Goal: Task Accomplishment & Management: Use online tool/utility

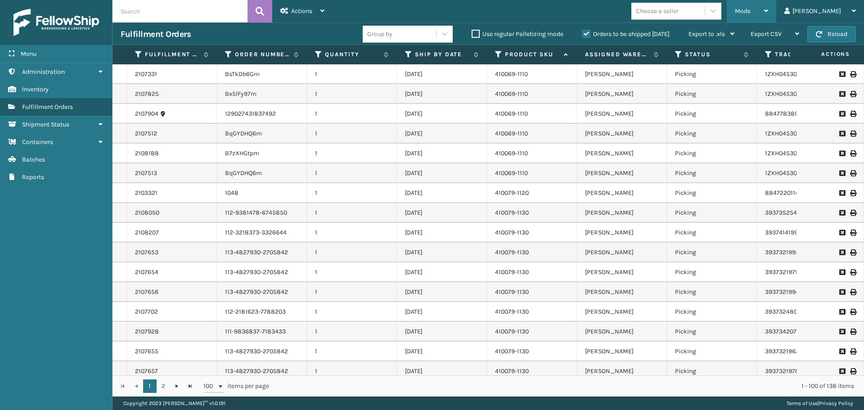
click at [768, 7] on div "Mode" at bounding box center [751, 11] width 33 height 22
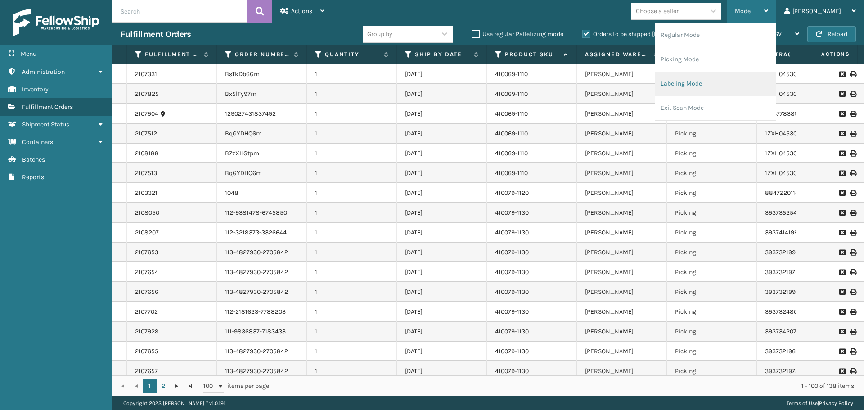
click at [752, 75] on li "Labeling Mode" at bounding box center [715, 84] width 121 height 24
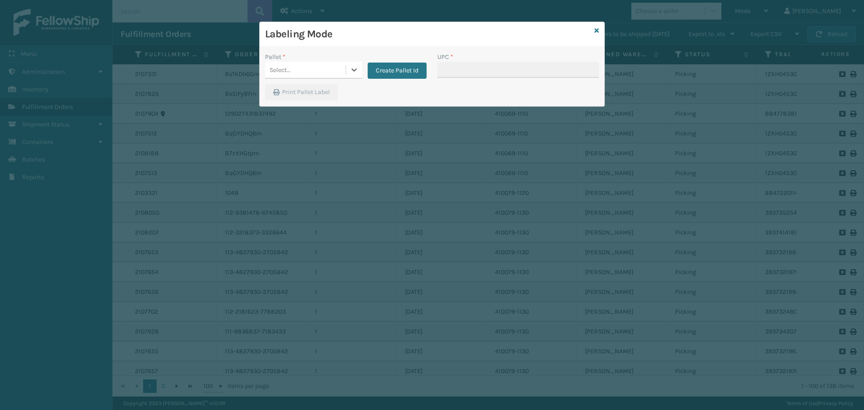
click at [328, 70] on div "Select..." at bounding box center [305, 70] width 81 height 15
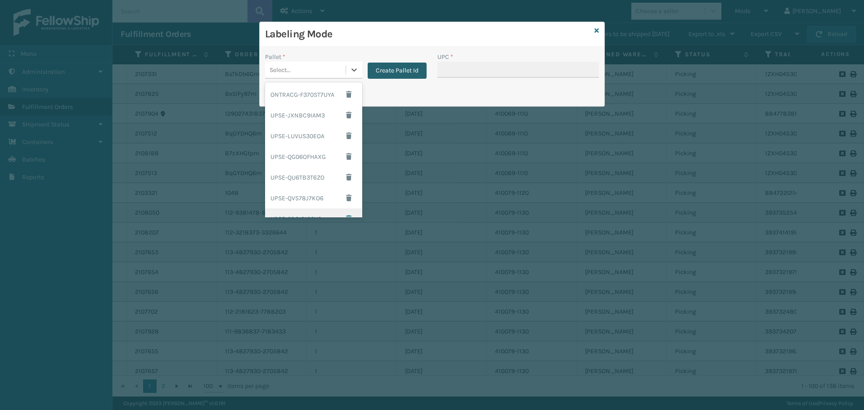
click at [404, 67] on button "Create Pallet Id" at bounding box center [397, 71] width 59 height 16
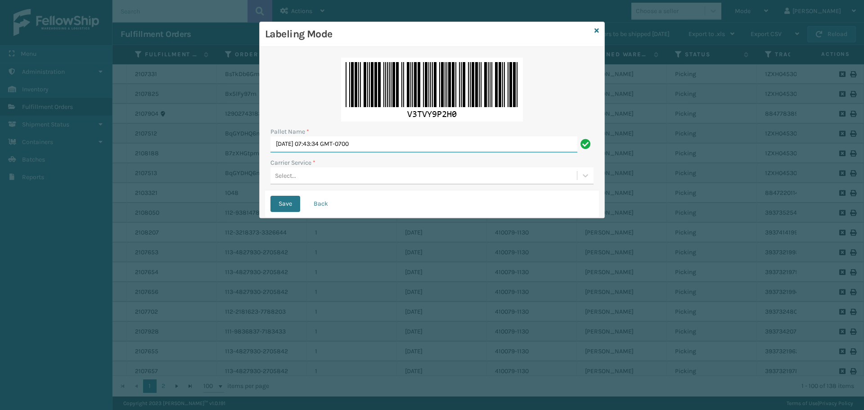
click at [403, 144] on input "[DATE] 07:43:34 GMT-0700" at bounding box center [423, 144] width 307 height 16
type input "T"
click at [410, 174] on div "Select..." at bounding box center [423, 175] width 306 height 15
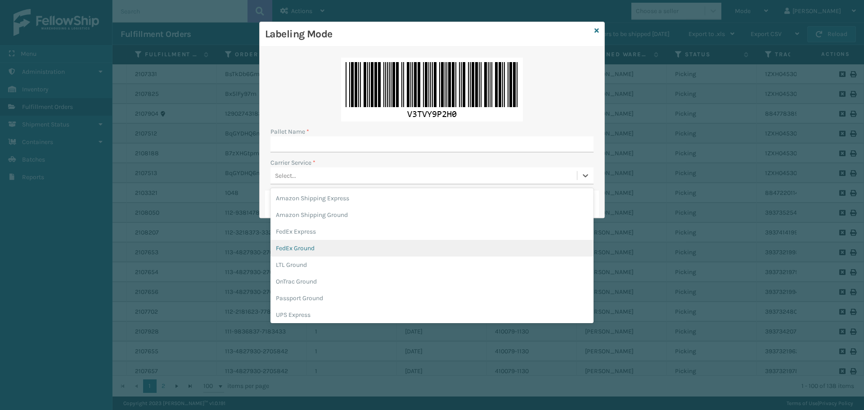
click at [339, 251] on div "FedEx Ground" at bounding box center [431, 248] width 323 height 17
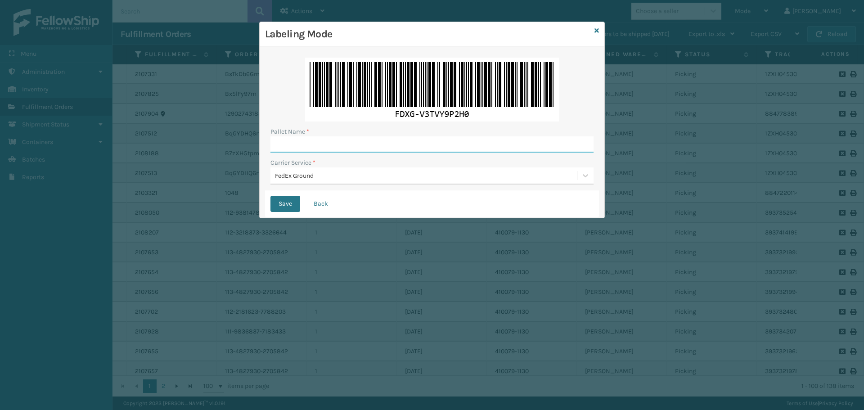
click at [405, 144] on input "Pallet Name *" at bounding box center [431, 144] width 323 height 16
type input "T562884"
click at [270, 196] on button "Save" at bounding box center [285, 204] width 30 height 16
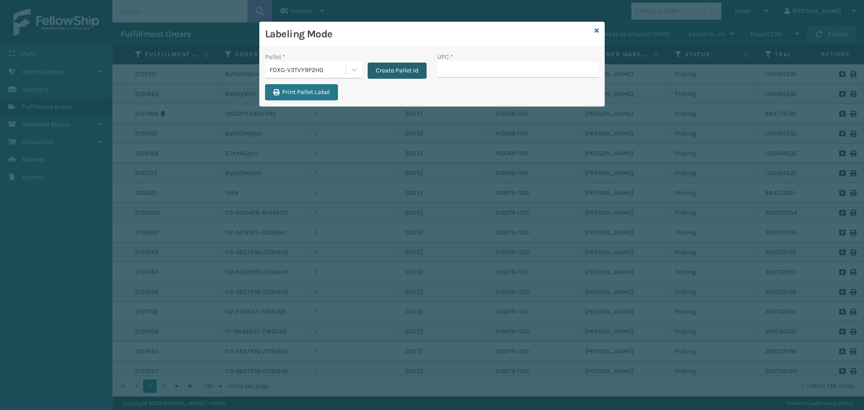
click at [416, 76] on button "Create Pallet Id" at bounding box center [397, 71] width 59 height 16
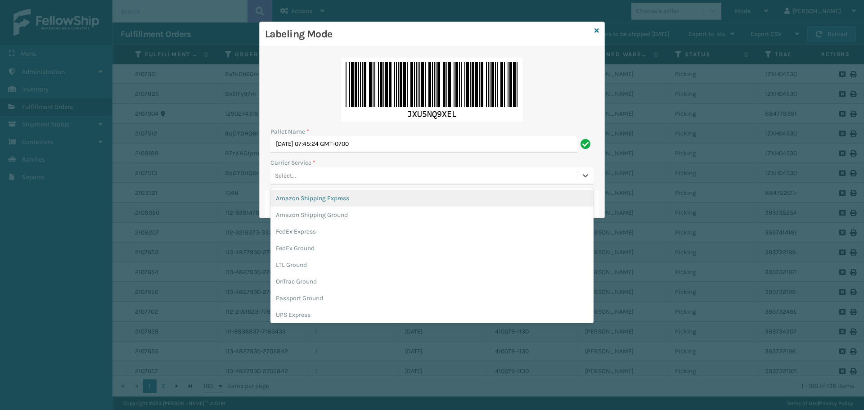
click at [413, 171] on div "Select..." at bounding box center [423, 175] width 306 height 15
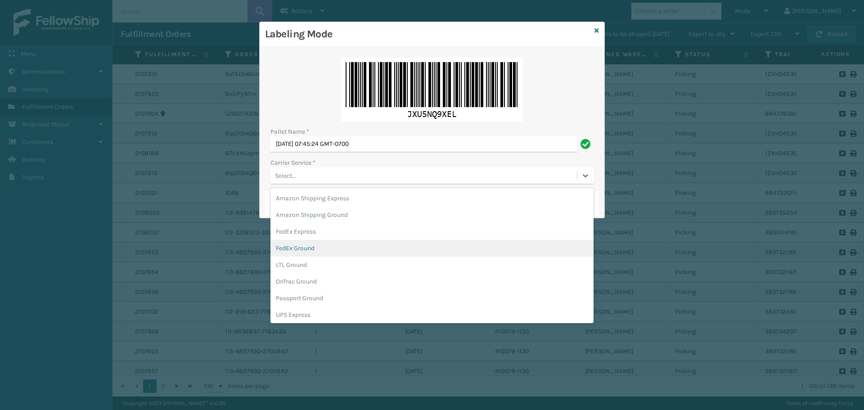
scroll to position [52, 0]
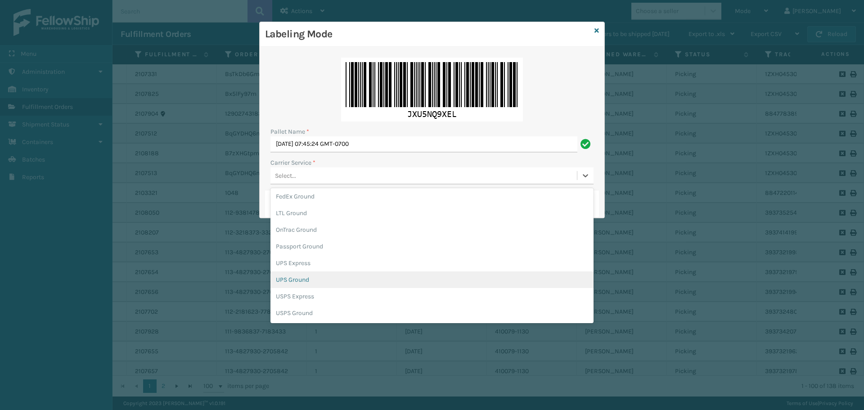
click at [385, 283] on div "UPS Ground" at bounding box center [431, 279] width 323 height 17
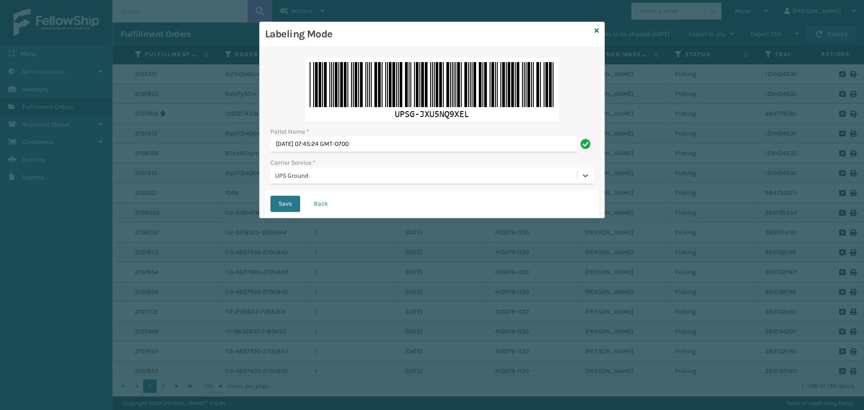
click at [402, 136] on div "Pallet Name *" at bounding box center [431, 131] width 323 height 9
click at [403, 140] on input "[DATE] 07:45:24 GMT-0700" at bounding box center [423, 144] width 307 height 16
type input "T"
type input "BOX TRUCK"
click at [290, 209] on button "Save" at bounding box center [285, 204] width 30 height 16
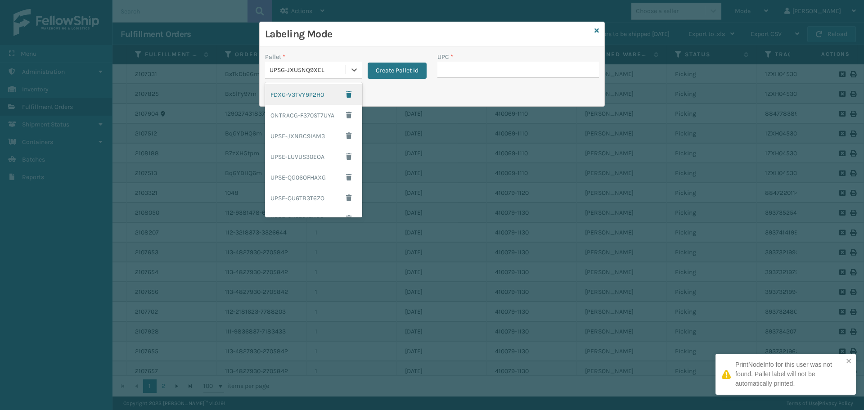
click at [338, 71] on div "UPSG-JXU5NQ9XEL" at bounding box center [308, 69] width 77 height 9
drag, startPoint x: 470, startPoint y: 72, endPoint x: 465, endPoint y: 76, distance: 6.5
click at [470, 72] on input "UPC *" at bounding box center [518, 70] width 162 height 16
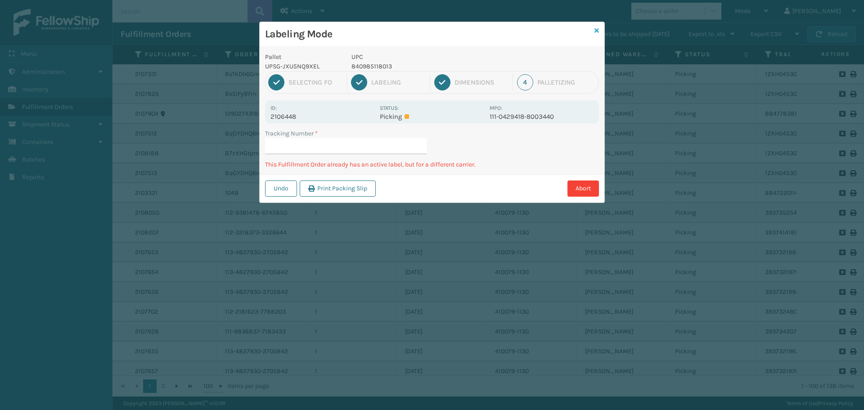
click at [597, 33] on link at bounding box center [596, 30] width 4 height 9
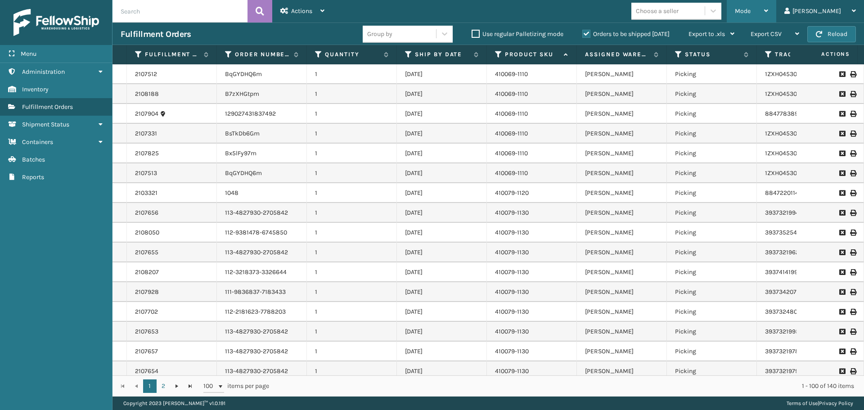
click at [759, 10] on div "Mode Regular Mode Picking Mode Labeling Mode Exit Scan Mode" at bounding box center [751, 11] width 49 height 22
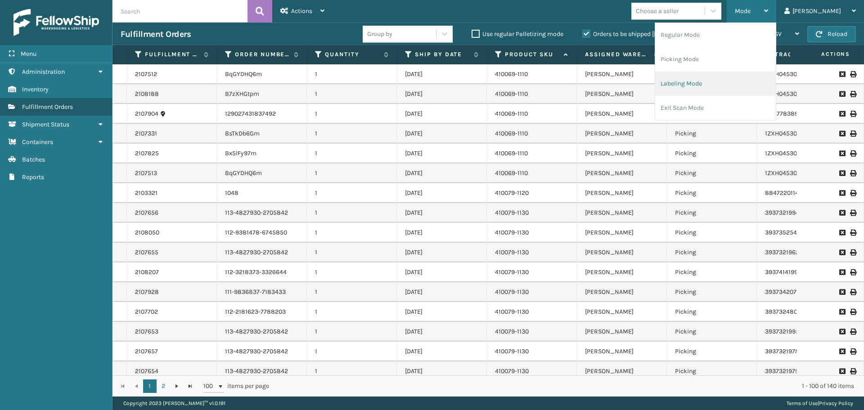
click at [747, 74] on li "Labeling Mode" at bounding box center [715, 84] width 121 height 24
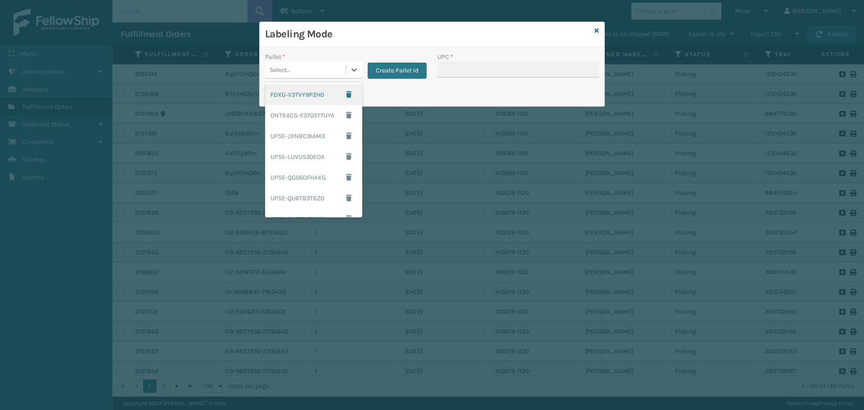
click at [324, 63] on div "Select..." at bounding box center [305, 70] width 81 height 15
click at [319, 95] on div "FDXG-V3TVY9P2H0" at bounding box center [313, 94] width 97 height 21
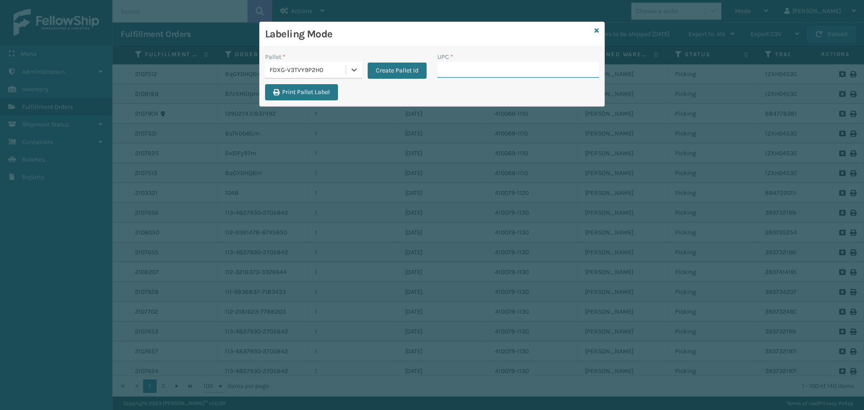
click at [553, 75] on input "UPC *" at bounding box center [518, 70] width 162 height 16
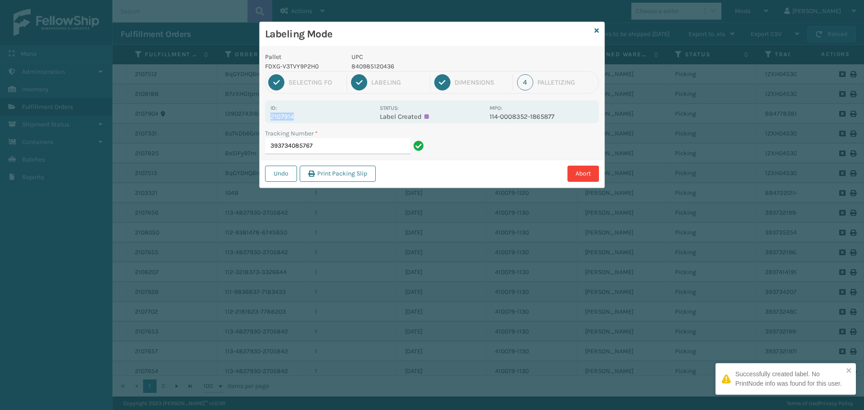
drag, startPoint x: 288, startPoint y: 118, endPoint x: 261, endPoint y: 118, distance: 27.0
click at [261, 118] on div "Pallet FDXG-V3TVY9P2H0 UPC 840985120436 1 Selecting FO 2 Labeling 3 Dimensions …" at bounding box center [432, 117] width 345 height 141
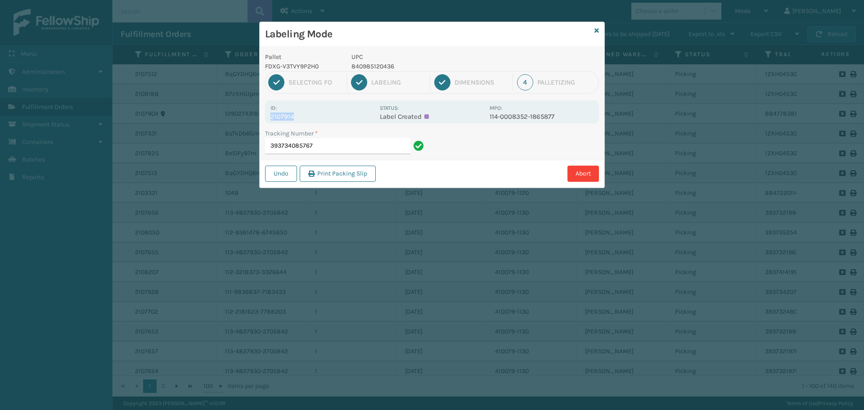
copy p "2107914"
click at [341, 146] on input "393734085767" at bounding box center [337, 146] width 145 height 16
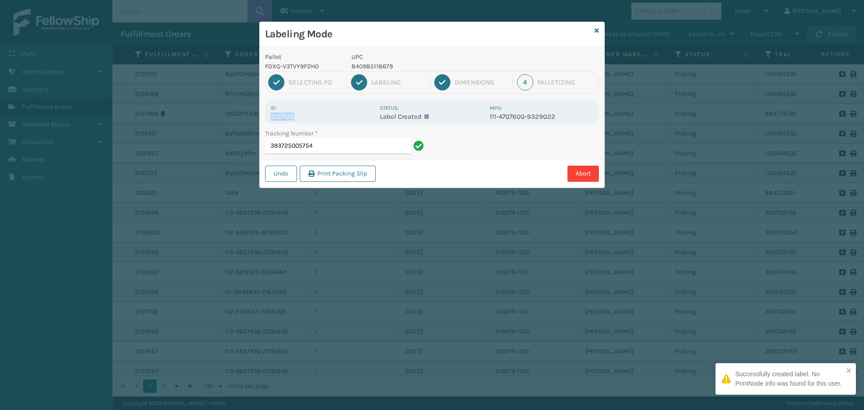
drag, startPoint x: 293, startPoint y: 116, endPoint x: 265, endPoint y: 121, distance: 28.4
click at [265, 121] on div "Pallet FDXG-V3TVY9P2H0 UPC 840985118679 1 Selecting FO 2 Labeling 3 Dimensions …" at bounding box center [432, 117] width 345 height 141
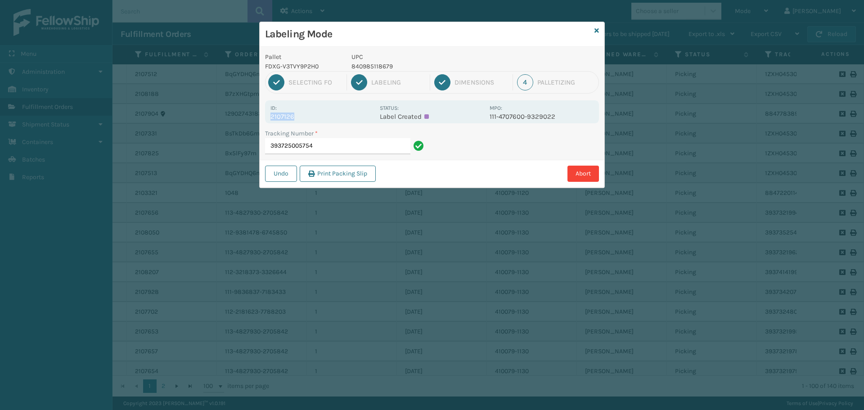
copy p "2107126"
click at [345, 150] on input "393725005754" at bounding box center [337, 146] width 145 height 16
drag, startPoint x: 293, startPoint y: 115, endPoint x: 262, endPoint y: 119, distance: 31.7
click at [262, 119] on div "Pallet FDXG-V3TVY9P2H0 UPC 840985118181 1 Selecting FO 2 Labeling 3 Dimensions …" at bounding box center [432, 117] width 345 height 141
click at [370, 150] on input "393745246144" at bounding box center [337, 146] width 145 height 16
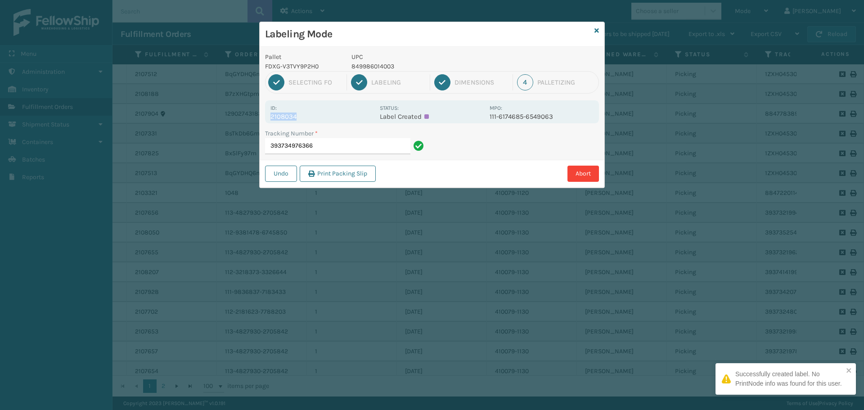
drag, startPoint x: 296, startPoint y: 116, endPoint x: 269, endPoint y: 117, distance: 27.5
click at [269, 117] on div "Id: 2108034 Status: Label Created MPO: 111-6174685-6549063" at bounding box center [432, 111] width 334 height 23
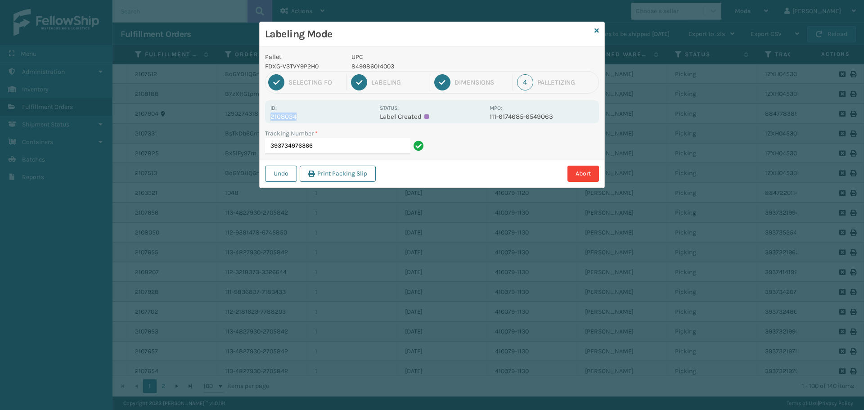
copy p "2108034"
click at [327, 143] on input "393734976366" at bounding box center [337, 146] width 145 height 16
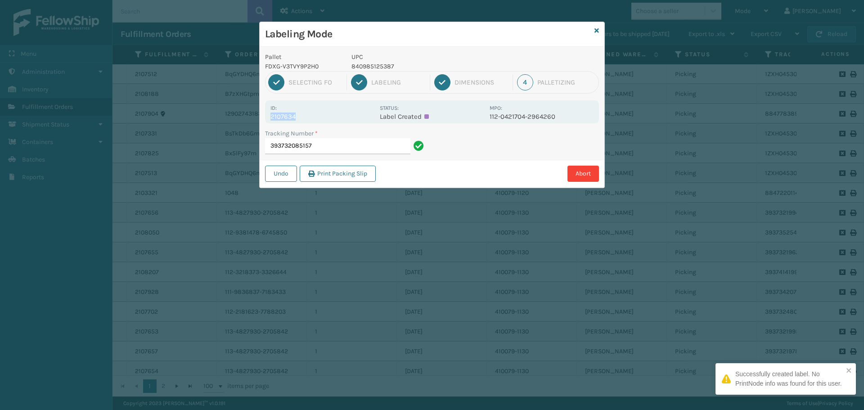
drag, startPoint x: 295, startPoint y: 117, endPoint x: 264, endPoint y: 116, distance: 31.1
click at [264, 116] on div "Pallet FDXG-V3TVY9P2H0 UPC 840985125387 1 Selecting FO 2 Labeling 3 Dimensions …" at bounding box center [432, 117] width 345 height 141
copy p "2107634"
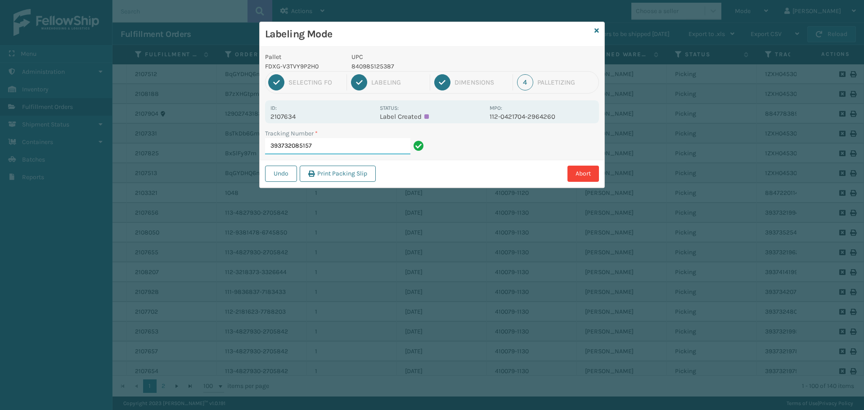
click at [366, 143] on input "393732085157" at bounding box center [337, 146] width 145 height 16
drag, startPoint x: 293, startPoint y: 116, endPoint x: 252, endPoint y: 117, distance: 41.0
click at [251, 117] on div "Labeling Mode Pallet FDXG-V3TVY9P2H0 UPC 849986009474 1 Selecting FO 2 Labeling…" at bounding box center [432, 205] width 864 height 410
copy p "2107702"
click at [344, 146] on input "393732480682" at bounding box center [337, 146] width 145 height 16
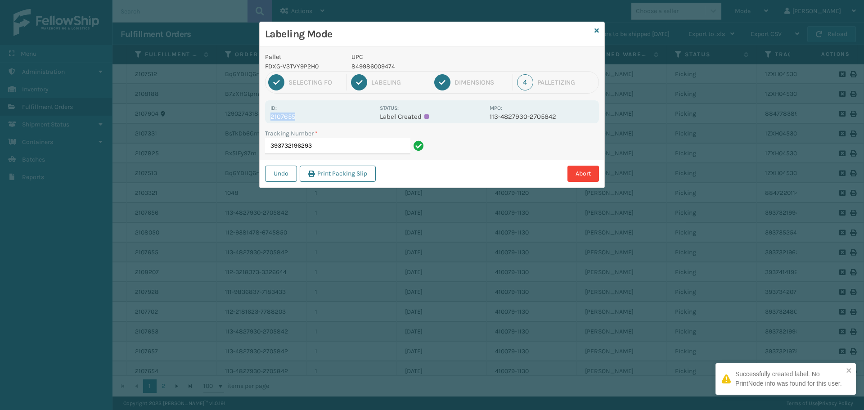
drag, startPoint x: 294, startPoint y: 117, endPoint x: 261, endPoint y: 121, distance: 33.0
click at [261, 121] on div "Pallet FDXG-V3TVY9P2H0 UPC 849986009474 1 Selecting FO 2 Labeling 3 Dimensions …" at bounding box center [432, 117] width 345 height 141
copy p "2107655"
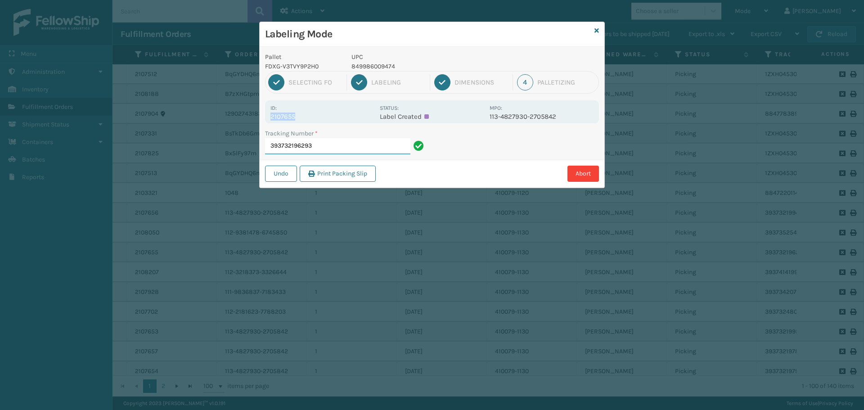
click at [334, 148] on input "393732196293" at bounding box center [337, 146] width 145 height 16
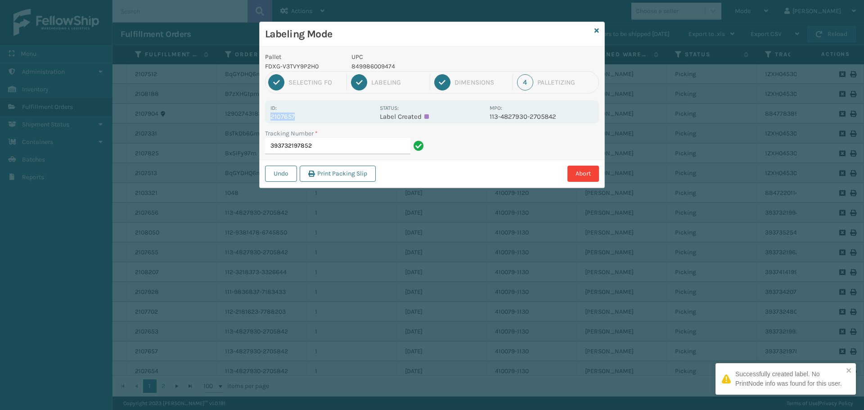
drag, startPoint x: 295, startPoint y: 116, endPoint x: 256, endPoint y: 117, distance: 39.6
click at [256, 117] on div "Labeling Mode Pallet FDXG-V3TVY9P2H0 UPC 849986009474 1 Selecting FO 2 Labeling…" at bounding box center [432, 205] width 864 height 410
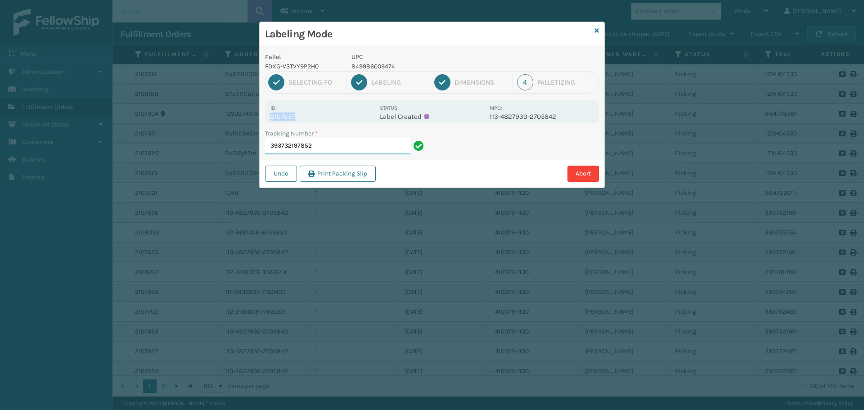
click at [332, 146] on input "393732197852" at bounding box center [337, 146] width 145 height 16
drag, startPoint x: 295, startPoint y: 117, endPoint x: 202, endPoint y: 118, distance: 92.3
click at [202, 118] on div "Labeling Mode Pallet FDXG-V3TVY9P2H0 UPC 849986009474 1 Selecting FO 2 Labeling…" at bounding box center [432, 205] width 864 height 410
copy p "2107654"
click at [322, 151] on input "393732197900" at bounding box center [337, 146] width 145 height 16
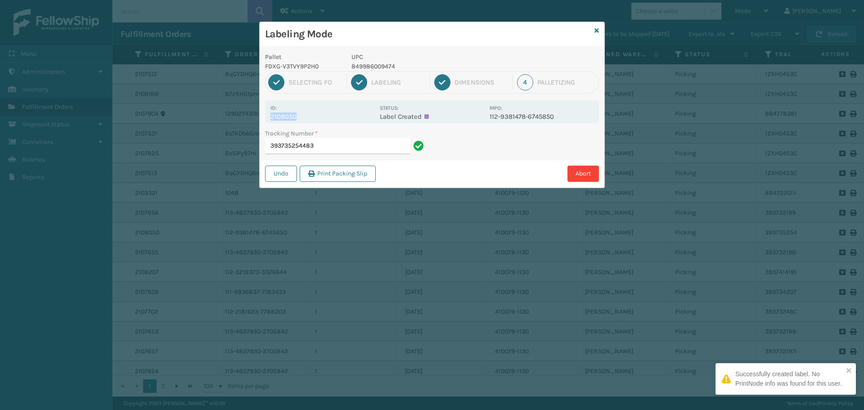
drag, startPoint x: 296, startPoint y: 116, endPoint x: 256, endPoint y: 121, distance: 40.4
click at [256, 121] on div "Labeling Mode Pallet FDXG-V3TVY9P2H0 UPC 849986009474 1 Selecting FO 2 Labeling…" at bounding box center [432, 205] width 864 height 410
copy p "2108050"
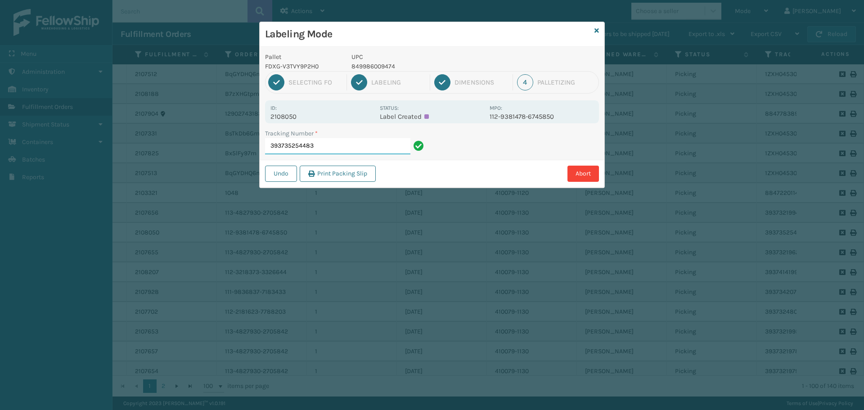
click at [324, 139] on input "393735254483" at bounding box center [337, 146] width 145 height 16
drag, startPoint x: 294, startPoint y: 117, endPoint x: 255, endPoint y: 119, distance: 39.2
click at [255, 119] on div "Labeling Mode Pallet FDXG-V3TVY9P2H0 UPC 849986009474 1 Selecting FO 2 Labeling…" at bounding box center [432, 205] width 864 height 410
copy p "2107656"
click at [335, 151] on input "393732199421" at bounding box center [337, 146] width 145 height 16
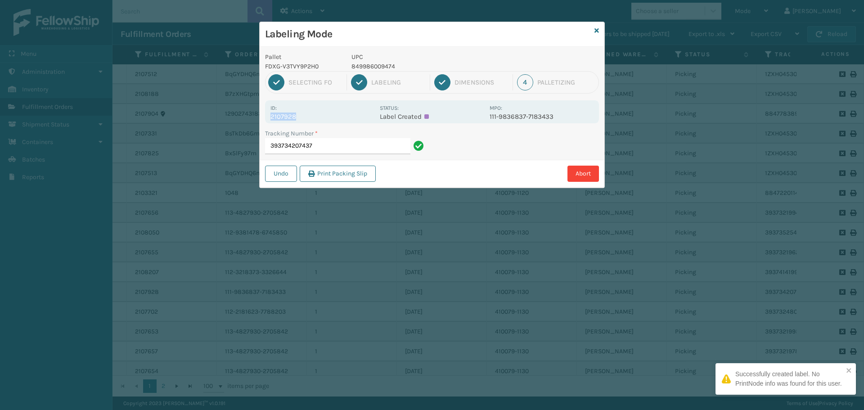
drag, startPoint x: 294, startPoint y: 113, endPoint x: 260, endPoint y: 117, distance: 34.4
click at [260, 117] on div "Pallet FDXG-V3TVY9P2H0 UPC 849986009474 1 Selecting FO 2 Labeling 3 Dimensions …" at bounding box center [432, 117] width 345 height 141
copy p "2107928"
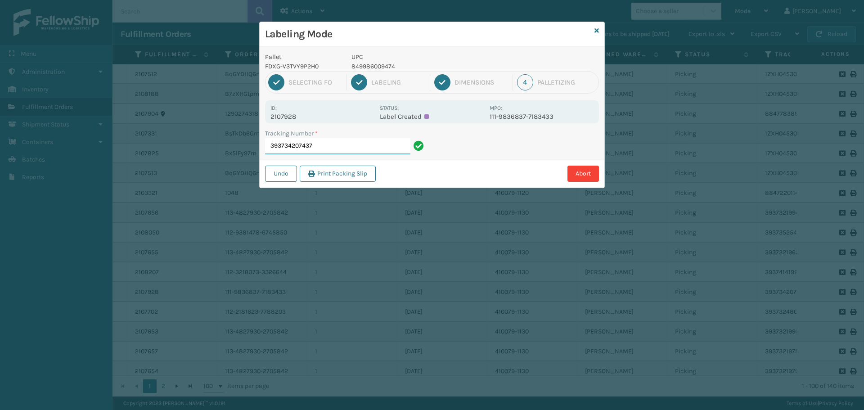
click at [329, 139] on input "393734207437" at bounding box center [337, 146] width 145 height 16
drag, startPoint x: 295, startPoint y: 115, endPoint x: 233, endPoint y: 119, distance: 62.7
click at [233, 119] on div "Labeling Mode Pallet FDXG-V3TVY9P2H0 UPC 849986009474 1 Selecting FO 2 Labeling…" at bounding box center [432, 205] width 864 height 410
click at [337, 149] on input "393741419942" at bounding box center [337, 146] width 145 height 16
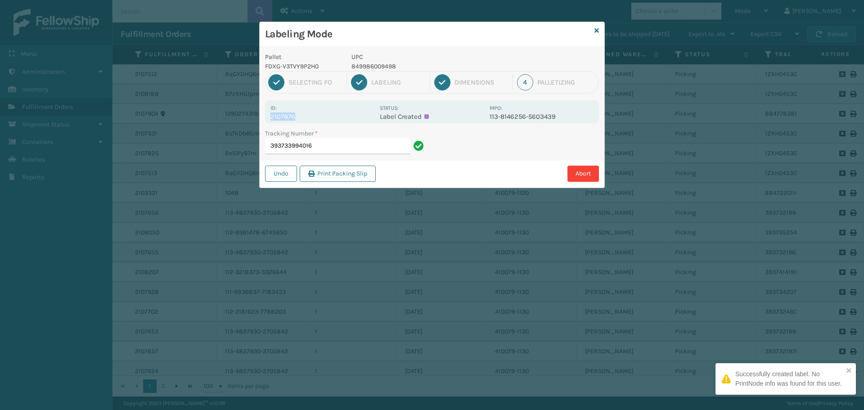
drag, startPoint x: 295, startPoint y: 116, endPoint x: 265, endPoint y: 117, distance: 30.2
click at [265, 117] on div "Id: 2107876 Status: Label Created MPO: 113-8146256-5603439" at bounding box center [432, 111] width 334 height 23
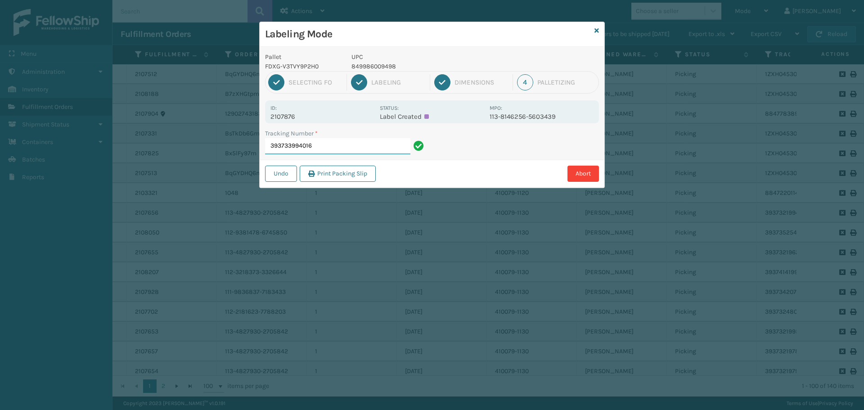
click at [324, 143] on input "393733994016" at bounding box center [337, 146] width 145 height 16
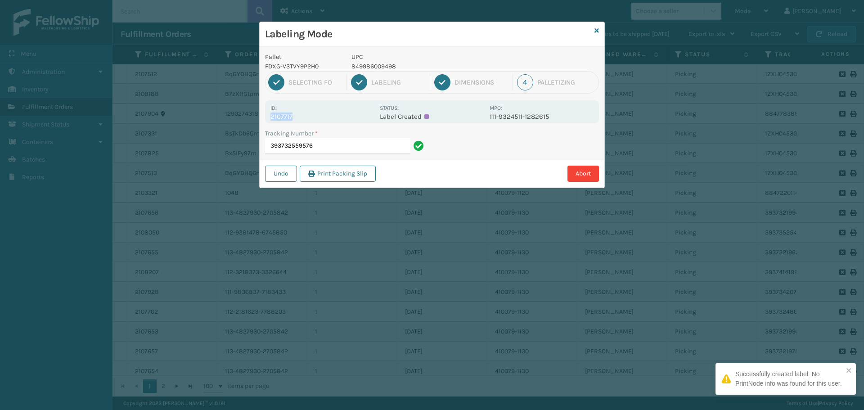
drag, startPoint x: 292, startPoint y: 116, endPoint x: 260, endPoint y: 118, distance: 32.0
click at [260, 118] on div "Pallet FDXG-V3TVY9P2H0 UPC 849986009498 1 Selecting FO 2 Labeling 3 Dimensions …" at bounding box center [432, 117] width 345 height 141
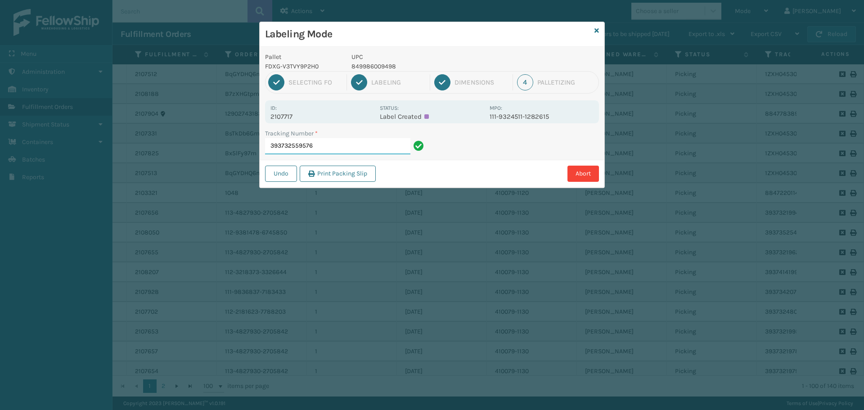
click at [336, 147] on input "393732559576" at bounding box center [337, 146] width 145 height 16
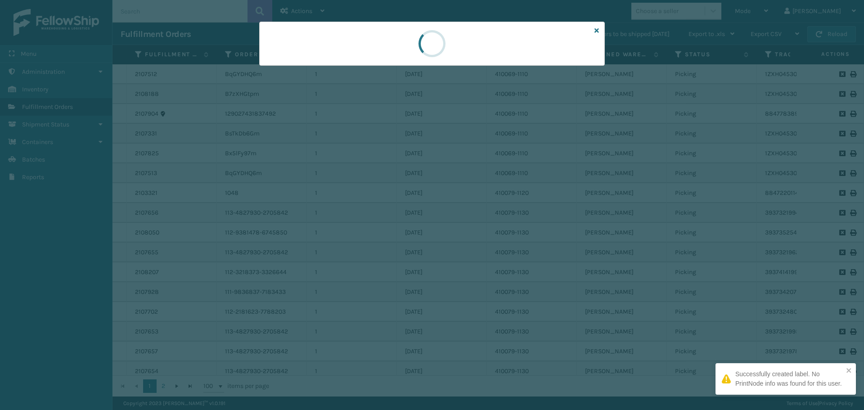
drag, startPoint x: 635, startPoint y: 333, endPoint x: 522, endPoint y: 249, distance: 140.9
click at [634, 333] on div at bounding box center [432, 205] width 864 height 410
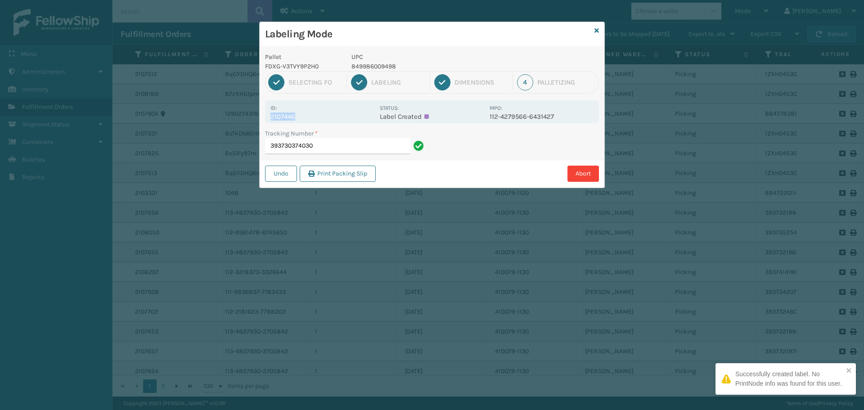
drag, startPoint x: 295, startPoint y: 115, endPoint x: 263, endPoint y: 121, distance: 32.0
click at [263, 121] on div "Pallet FDXG-V3TVY9P2H0 UPC 849986009498 1 Selecting FO 2 Labeling 3 Dimensions …" at bounding box center [432, 117] width 345 height 141
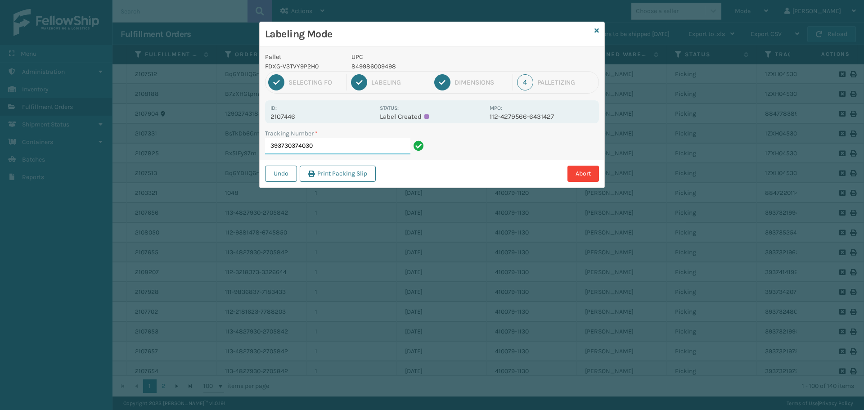
click at [322, 146] on input "393730374030" at bounding box center [337, 146] width 145 height 16
drag, startPoint x: 296, startPoint y: 120, endPoint x: 256, endPoint y: 120, distance: 40.0
click at [258, 124] on div "Labeling Mode Pallet FDXG-V3TVY9P2H0 UPC 849986009498 1 Selecting FO 2 Labeling…" at bounding box center [432, 205] width 864 height 410
click at [298, 118] on p "2107652" at bounding box center [322, 116] width 104 height 8
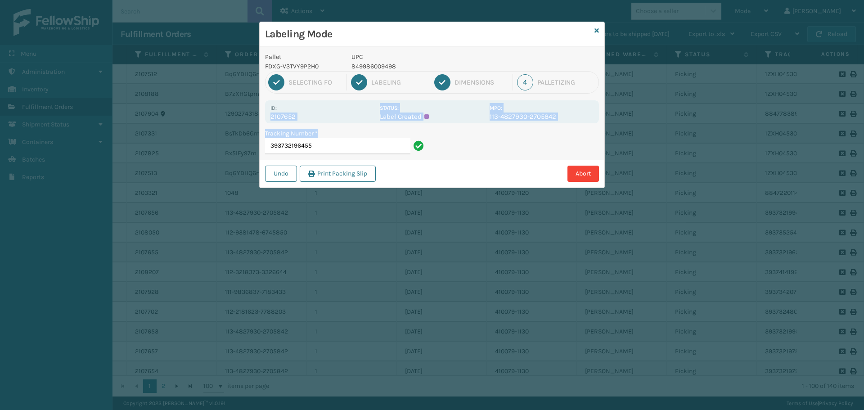
drag, startPoint x: 270, startPoint y: 116, endPoint x: 317, endPoint y: 118, distance: 47.3
click at [318, 118] on div "Id: 2107652 Status: Label Created MPO: 113-4827930-2705842" at bounding box center [432, 111] width 334 height 23
click at [317, 117] on p "2107652" at bounding box center [322, 116] width 104 height 8
click at [340, 147] on input "393732196455" at bounding box center [337, 146] width 145 height 16
drag, startPoint x: 283, startPoint y: 116, endPoint x: 266, endPoint y: 117, distance: 17.6
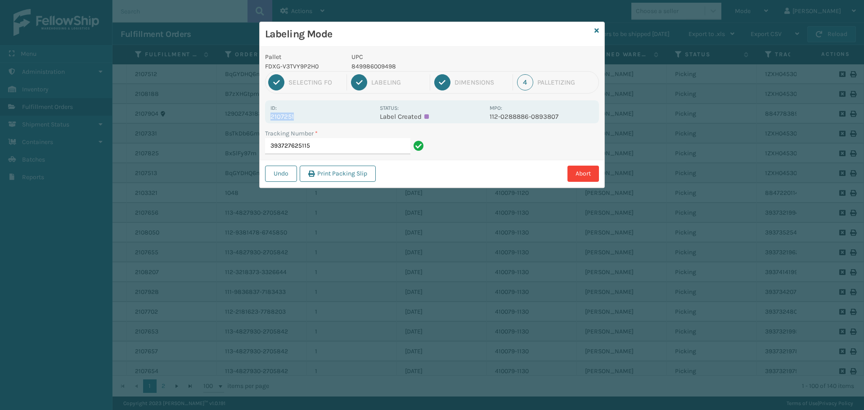
click at [266, 116] on div "Id: 2107251 Status: Label Created MPO: 112-0288886-0893807" at bounding box center [432, 111] width 334 height 23
click at [338, 148] on input "393727625115" at bounding box center [337, 146] width 145 height 16
drag, startPoint x: 295, startPoint y: 119, endPoint x: 265, endPoint y: 121, distance: 29.8
click at [265, 121] on div "Id: 2107935 Status: Label Created MPO: 113-2473275-8357025" at bounding box center [432, 111] width 334 height 23
click at [326, 142] on input "393734301155" at bounding box center [337, 146] width 145 height 16
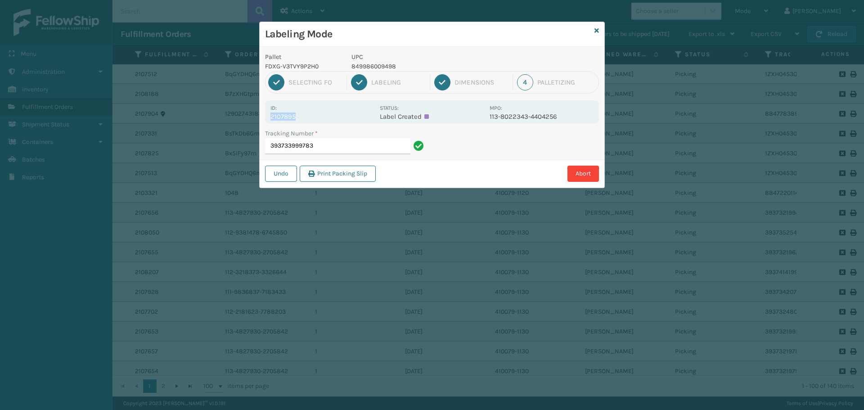
drag, startPoint x: 295, startPoint y: 117, endPoint x: 262, endPoint y: 115, distance: 33.3
click at [262, 115] on div "Pallet FDXG-V3TVY9P2H0 UPC 849986009498 1 Selecting FO 2 Labeling 3 Dimensions …" at bounding box center [432, 117] width 345 height 141
click at [351, 147] on input "393733999783" at bounding box center [337, 146] width 145 height 16
click at [340, 144] on input "393733999783" at bounding box center [337, 146] width 145 height 16
drag, startPoint x: 294, startPoint y: 117, endPoint x: 267, endPoint y: 114, distance: 26.6
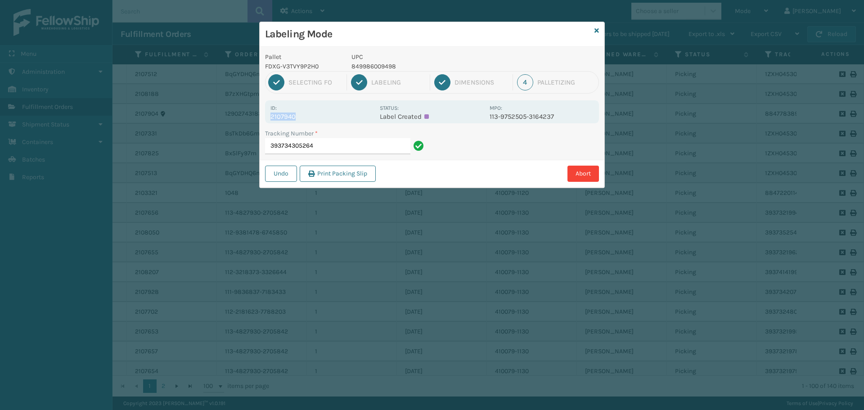
click at [267, 114] on div "Id: 2107940 Status: Label Created MPO: 113-9752505-3164237" at bounding box center [432, 111] width 334 height 23
click at [325, 144] on input "393734305264" at bounding box center [337, 146] width 145 height 16
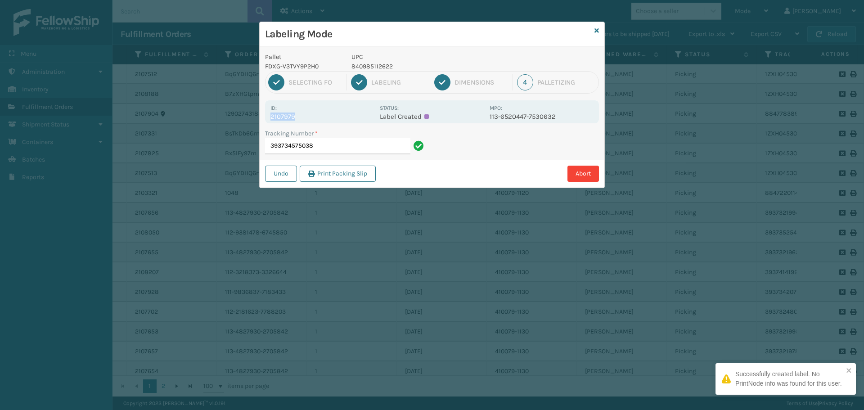
drag, startPoint x: 294, startPoint y: 115, endPoint x: 250, endPoint y: 121, distance: 44.2
click at [250, 121] on div "Labeling Mode Pallet FDXG-V3TVY9P2H0 UPC 840985112622 1 Selecting FO 2 Labeling…" at bounding box center [432, 205] width 864 height 410
click at [365, 149] on input "393734575038" at bounding box center [337, 146] width 145 height 16
drag, startPoint x: 293, startPoint y: 117, endPoint x: 260, endPoint y: 116, distance: 33.3
click at [260, 116] on div "Pallet FDXG-V3TVY9P2H0 UPC 840985112622 1 Selecting FO 2 Labeling 3 Dimensions …" at bounding box center [432, 117] width 345 height 141
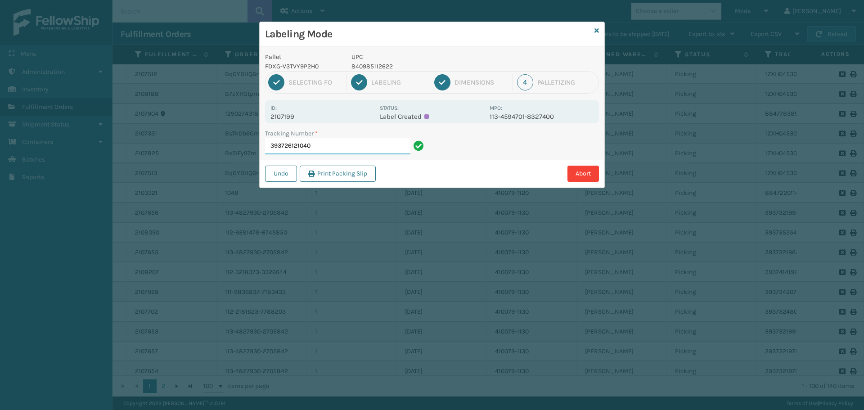
click at [313, 139] on input "393726121040" at bounding box center [337, 146] width 145 height 16
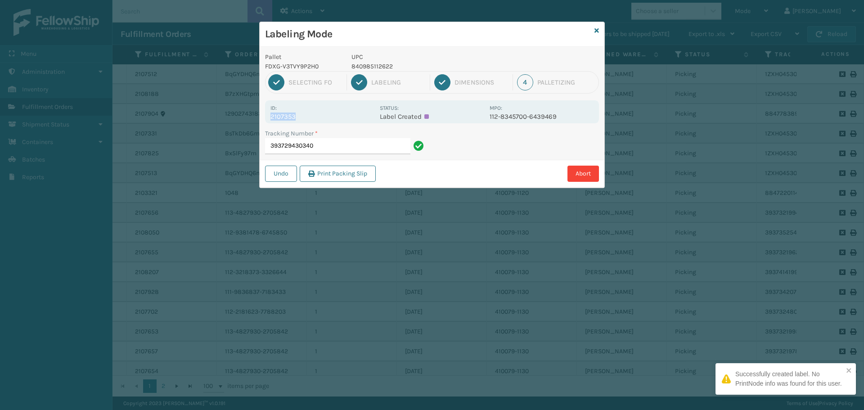
drag, startPoint x: 295, startPoint y: 117, endPoint x: 258, endPoint y: 121, distance: 37.1
click at [258, 121] on div "Labeling Mode Pallet FDXG-V3TVY9P2H0 UPC 840985112622 1 Selecting FO 2 Labeling…" at bounding box center [432, 205] width 864 height 410
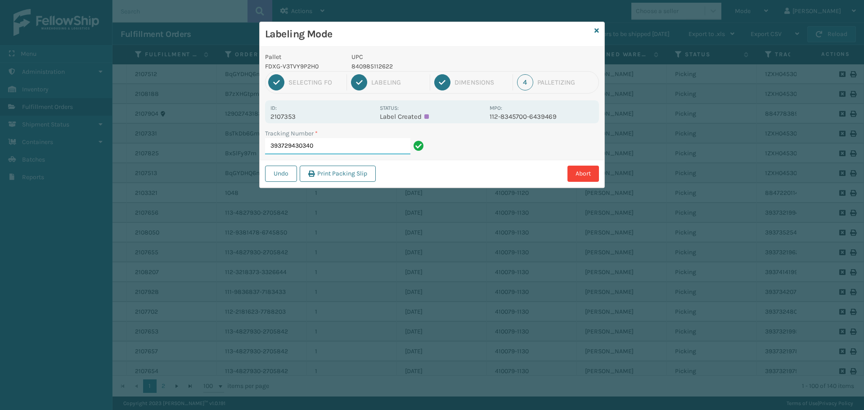
click at [351, 142] on input "393729430340" at bounding box center [337, 146] width 145 height 16
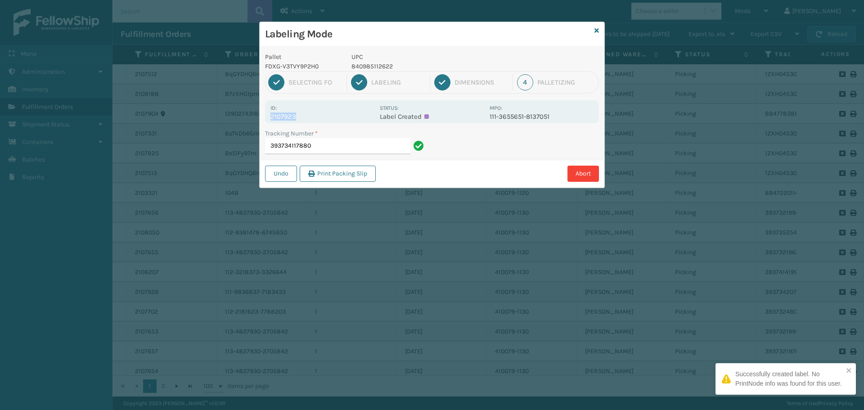
drag, startPoint x: 295, startPoint y: 118, endPoint x: 261, endPoint y: 120, distance: 34.2
click at [261, 120] on div "Pallet FDXG-V3TVY9P2H0 UPC 840985112622 1 Selecting FO 2 Labeling 3 Dimensions …" at bounding box center [432, 117] width 345 height 141
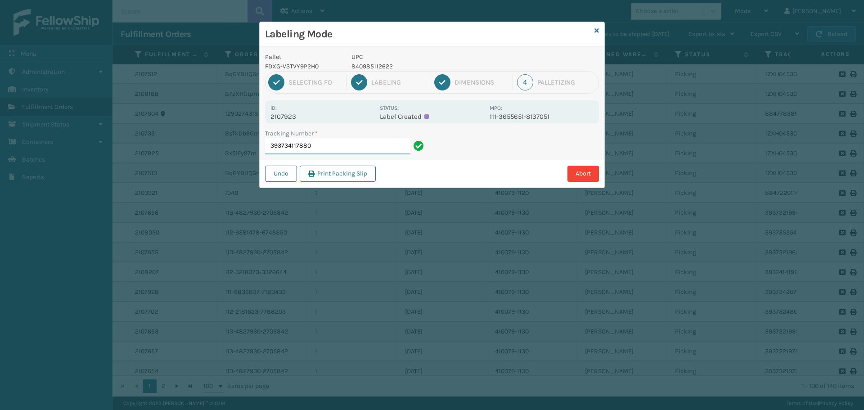
click at [344, 145] on input "393734117880" at bounding box center [337, 146] width 145 height 16
drag, startPoint x: 292, startPoint y: 115, endPoint x: 269, endPoint y: 115, distance: 23.4
click at [269, 115] on div "Id: 2108211 Status: Label Created MPO: 113-1233110-6809046" at bounding box center [432, 111] width 334 height 23
click at [321, 139] on input "393741487876" at bounding box center [337, 146] width 145 height 16
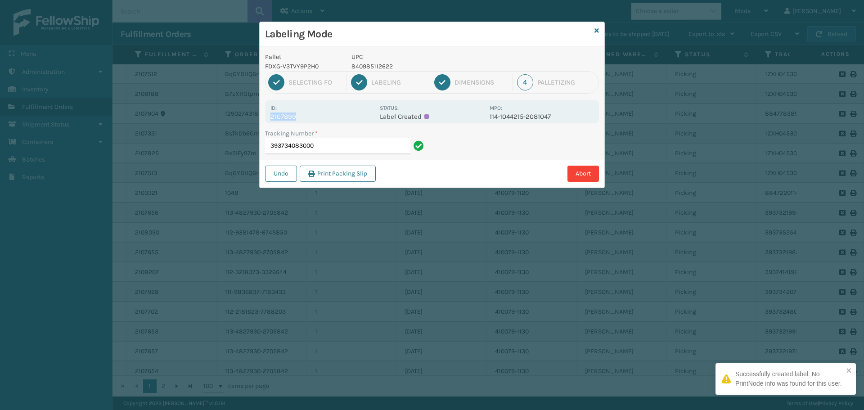
drag, startPoint x: 294, startPoint y: 116, endPoint x: 268, endPoint y: 120, distance: 26.9
click at [268, 120] on div "Id: 2107899 Status: Label Created MPO: 114-1044215-2081047" at bounding box center [432, 111] width 334 height 23
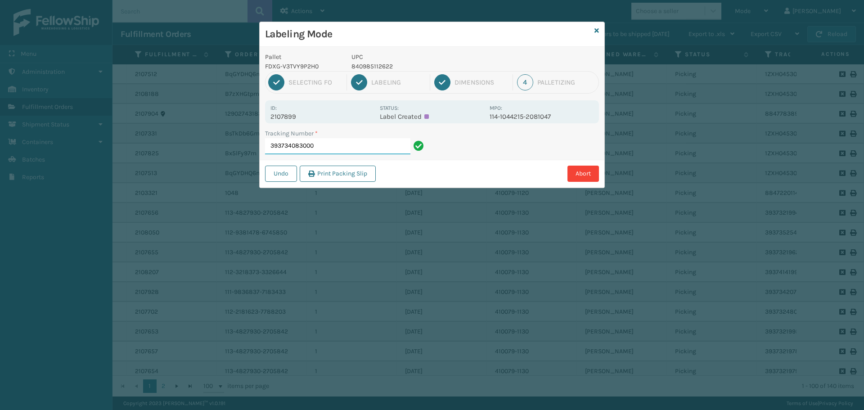
click at [351, 151] on input "393734083000" at bounding box center [337, 146] width 145 height 16
drag, startPoint x: 294, startPoint y: 115, endPoint x: 268, endPoint y: 118, distance: 25.9
click at [268, 118] on div "Id: 2108137 Status: Label Created MPO: 111-3331144-0907400" at bounding box center [432, 111] width 334 height 23
click at [329, 140] on input "393738911044" at bounding box center [337, 146] width 145 height 16
drag, startPoint x: 295, startPoint y: 116, endPoint x: 245, endPoint y: 117, distance: 50.4
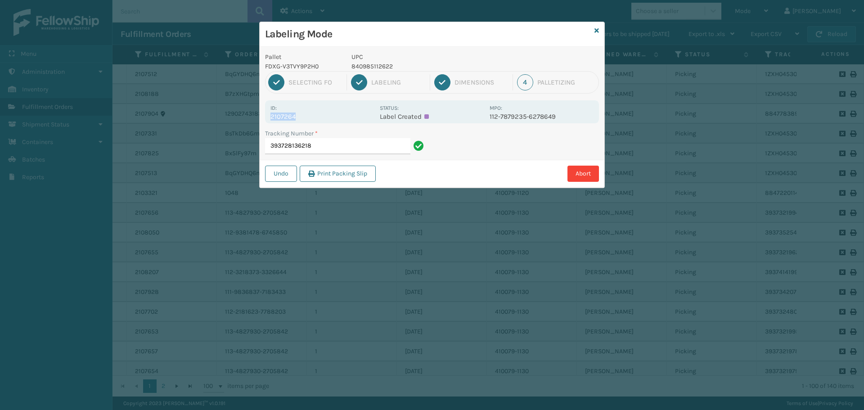
click at [245, 117] on div "Labeling Mode Pallet FDXG-V3TVY9P2H0 UPC 840985112622 1 Selecting FO 2 Labeling…" at bounding box center [432, 205] width 864 height 410
drag, startPoint x: 318, startPoint y: 140, endPoint x: 314, endPoint y: 139, distance: 4.6
click at [317, 140] on input "393728136218" at bounding box center [337, 146] width 145 height 16
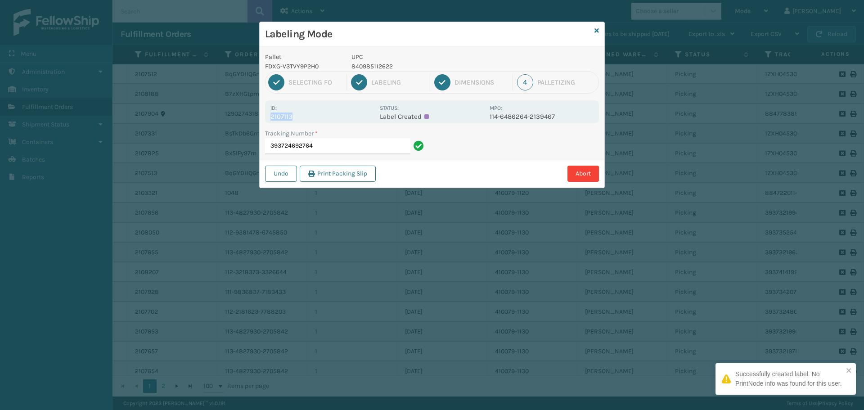
drag, startPoint x: 292, startPoint y: 116, endPoint x: 265, endPoint y: 119, distance: 28.1
click at [265, 119] on div "Pallet FDXG-V3TVY9P2H0 UPC 840985112622 1 Selecting FO 2 Labeling 3 Dimensions …" at bounding box center [432, 117] width 345 height 141
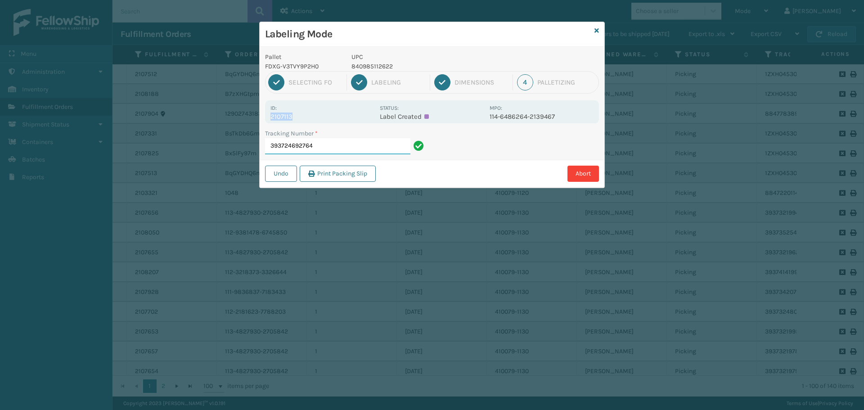
click at [333, 143] on input "393724692764" at bounding box center [337, 146] width 145 height 16
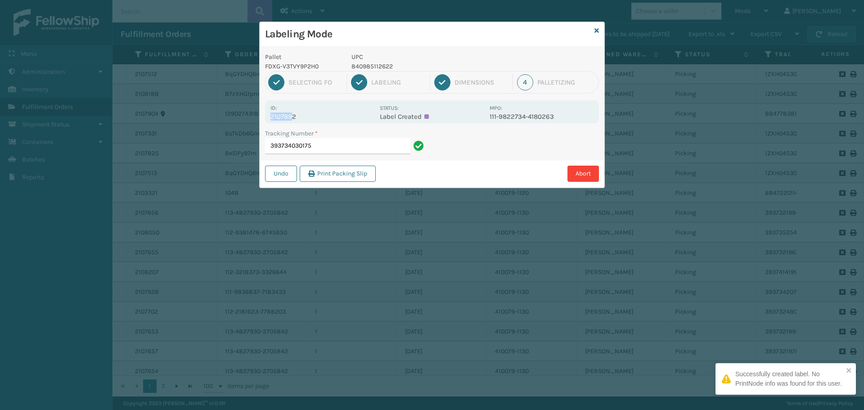
drag, startPoint x: 293, startPoint y: 117, endPoint x: 274, endPoint y: 120, distance: 20.0
click at [267, 122] on div "Id: 2107892 Status: Label Created MPO: 111-9822734-4180263" at bounding box center [432, 111] width 334 height 23
drag, startPoint x: 318, startPoint y: 103, endPoint x: 305, endPoint y: 112, distance: 16.5
click at [318, 103] on div "Id: 2107892" at bounding box center [322, 112] width 104 height 18
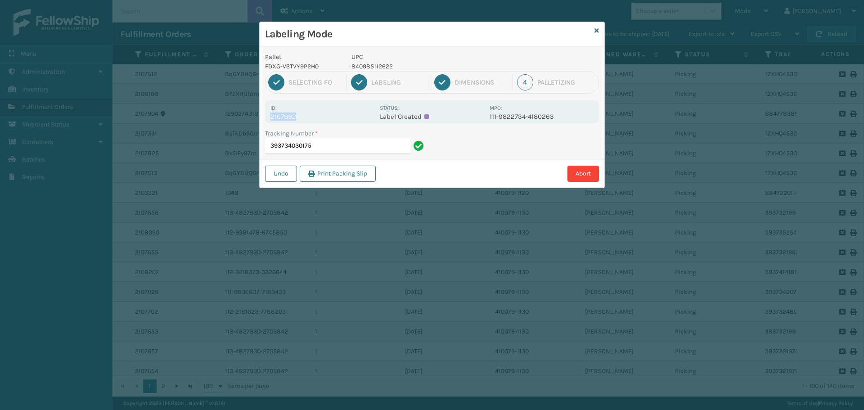
drag, startPoint x: 295, startPoint y: 117, endPoint x: 265, endPoint y: 119, distance: 29.8
click at [265, 119] on div "Id: 2107892 Status: Label Created MPO: 111-9822734-4180263" at bounding box center [432, 111] width 334 height 23
click at [355, 145] on input "393734030175" at bounding box center [337, 146] width 145 height 16
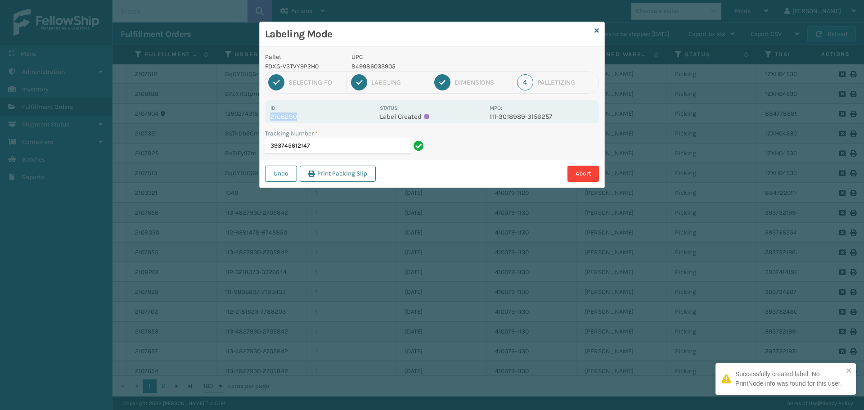
drag, startPoint x: 281, startPoint y: 119, endPoint x: 256, endPoint y: 121, distance: 24.4
click at [256, 121] on div "Labeling Mode Pallet FDXG-V3TVY9P2H0 UPC 849986033905 1 Selecting FO 2 Labeling…" at bounding box center [432, 205] width 864 height 410
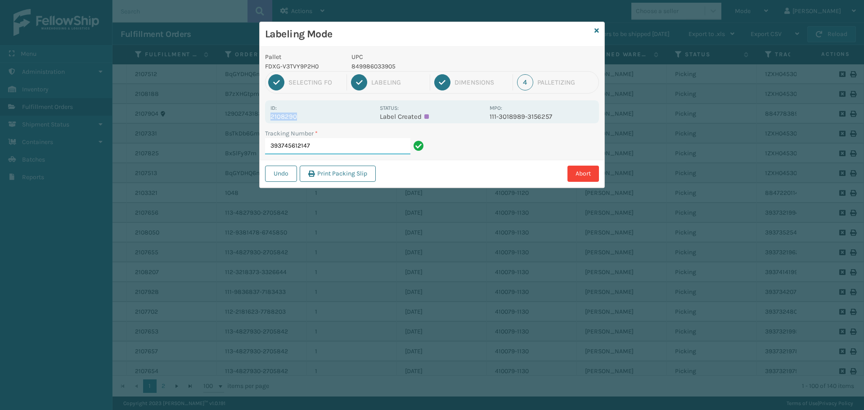
click at [320, 145] on input "393745612147" at bounding box center [337, 146] width 145 height 16
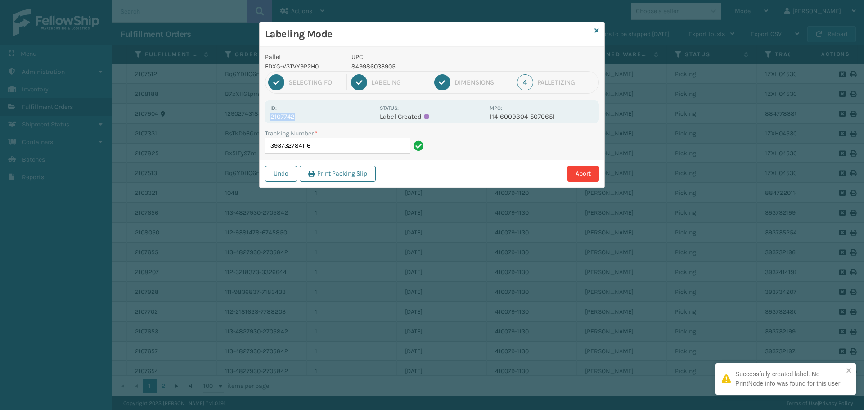
drag, startPoint x: 294, startPoint y: 117, endPoint x: 268, endPoint y: 113, distance: 26.3
click at [268, 113] on div "Id: 2107742 Status: Label Created MPO: 114-6009304-5070651" at bounding box center [432, 111] width 334 height 23
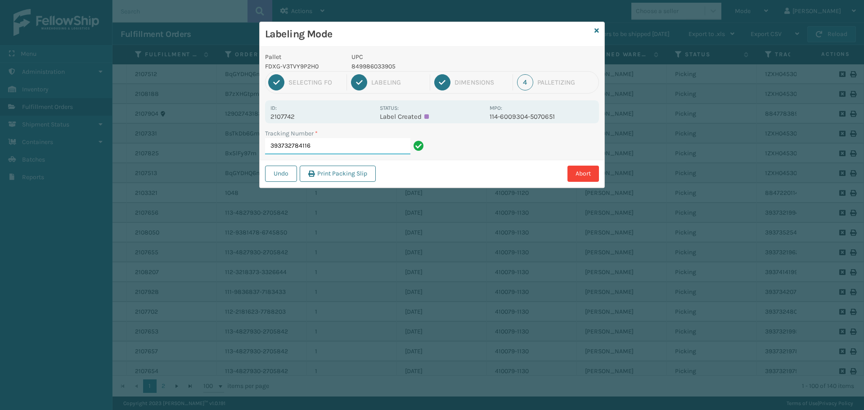
click at [331, 146] on input "393732784116" at bounding box center [337, 146] width 145 height 16
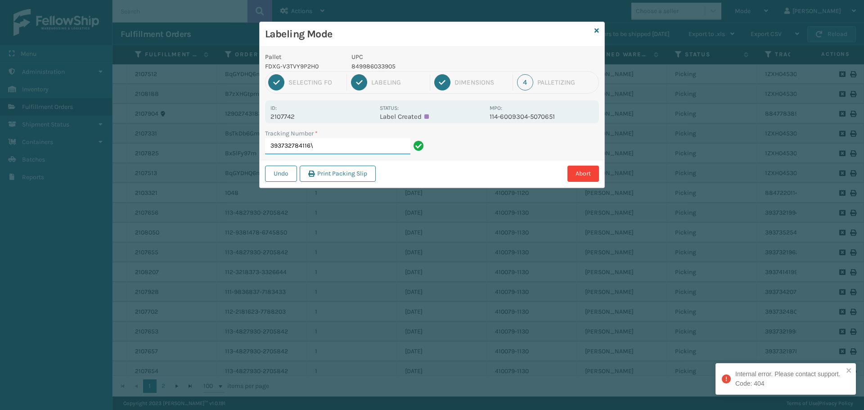
type input "393732784116"
drag, startPoint x: 297, startPoint y: 116, endPoint x: 267, endPoint y: 118, distance: 29.8
click at [267, 118] on div "Id: 2107449 Status: Label Created MPO: 111-5801270-5625833" at bounding box center [432, 111] width 334 height 23
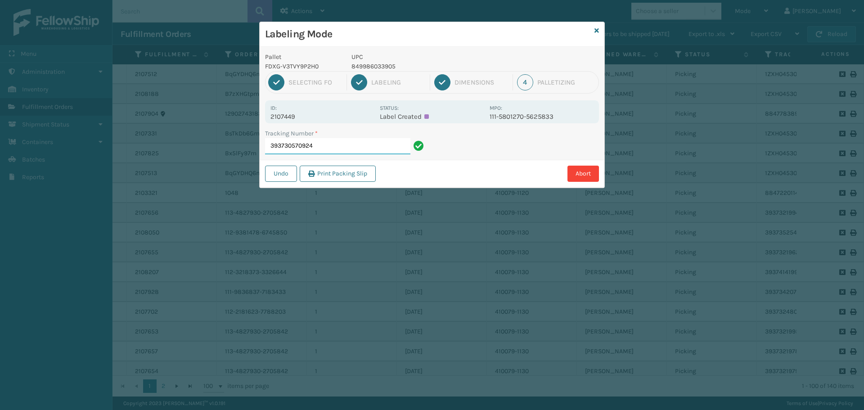
click at [324, 144] on input "393730570924" at bounding box center [337, 146] width 145 height 16
drag, startPoint x: 297, startPoint y: 117, endPoint x: 253, endPoint y: 120, distance: 43.8
click at [253, 120] on div "Labeling Mode Pallet FDXG-V3TVY9P2H0 UPC 849986033905 1 Selecting FO 2 Labeling…" at bounding box center [432, 205] width 864 height 410
click at [358, 141] on input "884791001612" at bounding box center [337, 146] width 145 height 16
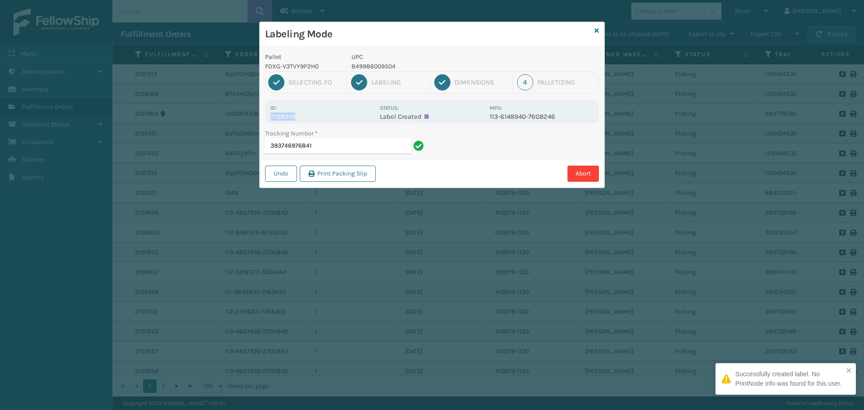
drag, startPoint x: 295, startPoint y: 115, endPoint x: 251, endPoint y: 121, distance: 44.0
click at [251, 121] on div "Labeling Mode Pallet FDXG-V3TVY9P2H0 UPC 849986009504 1 Selecting FO 2 Labeling…" at bounding box center [432, 205] width 864 height 410
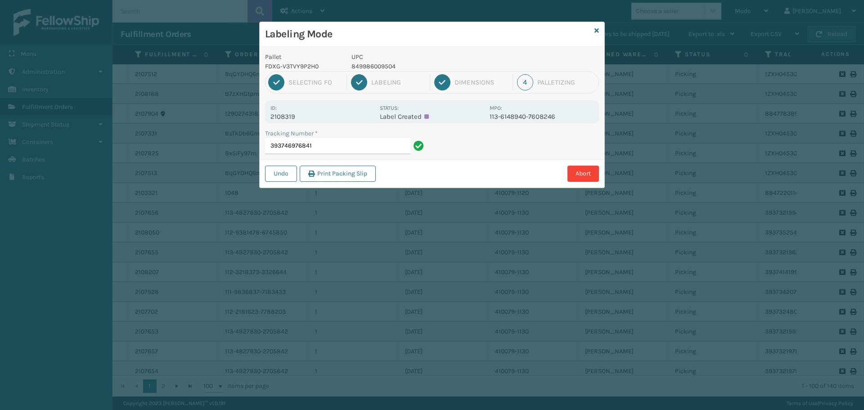
click at [344, 155] on div "Tracking Number * 393746976841" at bounding box center [346, 144] width 172 height 31
click at [343, 149] on input "393746976841" at bounding box center [337, 146] width 145 height 16
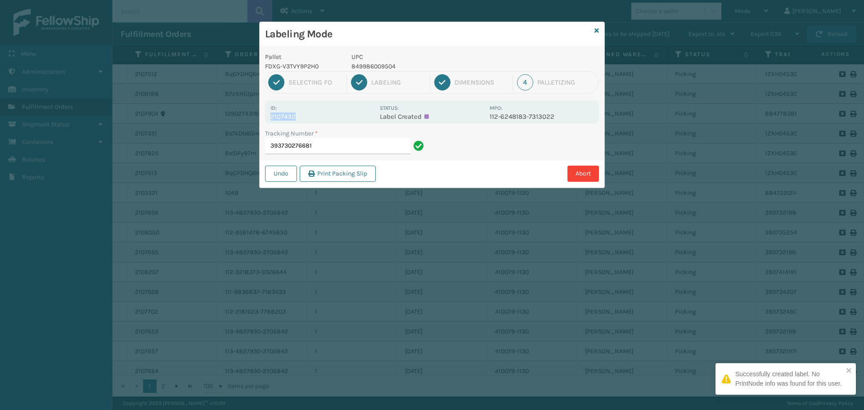
drag, startPoint x: 295, startPoint y: 117, endPoint x: 262, endPoint y: 117, distance: 32.9
click at [262, 117] on div "Pallet FDXG-V3TVY9P2H0 UPC 849986009504 1 Selecting FO 2 Labeling 3 Dimensions …" at bounding box center [432, 117] width 345 height 141
click at [335, 143] on input "393730276681" at bounding box center [337, 146] width 145 height 16
drag, startPoint x: 299, startPoint y: 115, endPoint x: 229, endPoint y: 116, distance: 69.3
click at [229, 116] on div "Labeling Mode Pallet FDXG-V3TVY9P2H0 UPC 849986009504 1 Selecting FO 2 Labeling…" at bounding box center [432, 205] width 864 height 410
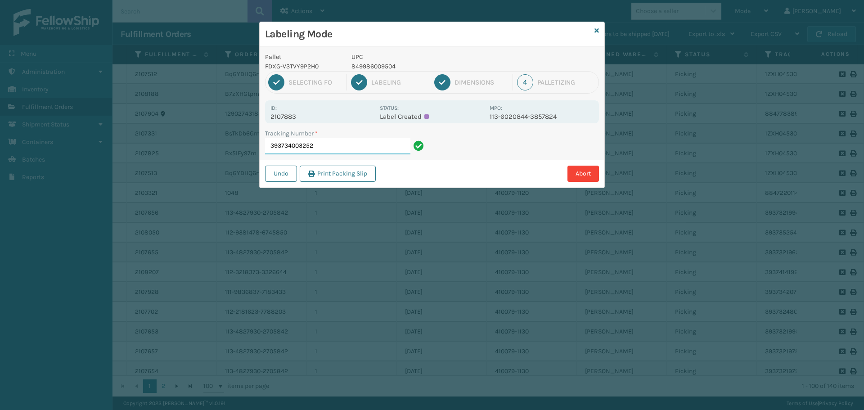
click at [315, 144] on input "393734003252" at bounding box center [337, 146] width 145 height 16
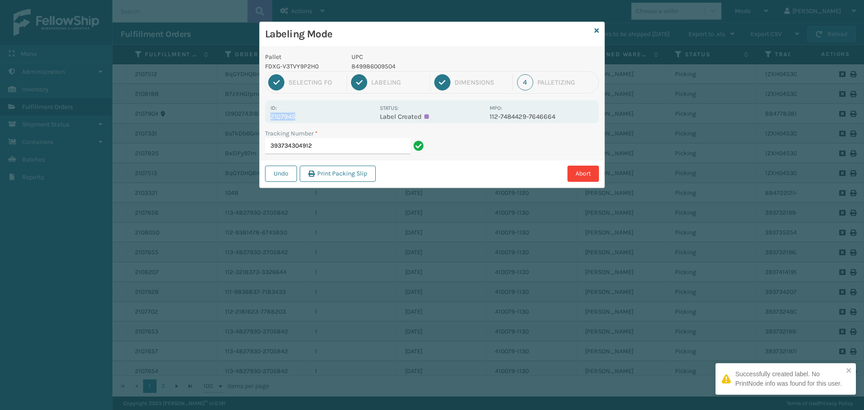
drag, startPoint x: 293, startPoint y: 117, endPoint x: 245, endPoint y: 121, distance: 48.4
click at [245, 121] on div "Labeling Mode Pallet FDXG-V3TVY9P2H0 UPC 849986009504 1 Selecting FO 2 Labeling…" at bounding box center [432, 205] width 864 height 410
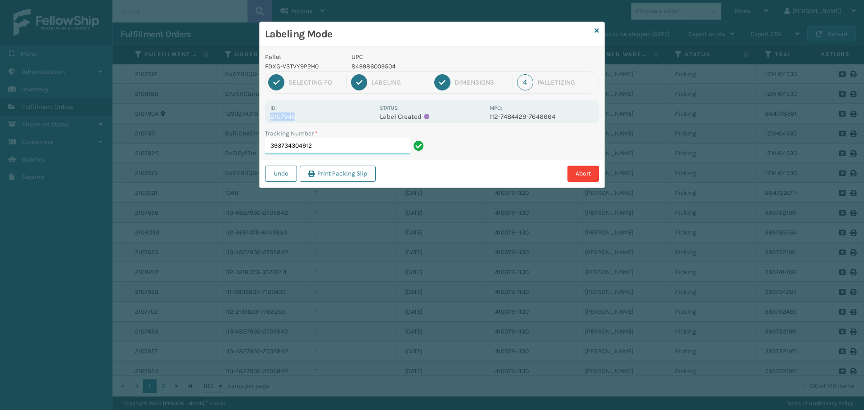
click at [332, 149] on input "393734304912" at bounding box center [337, 146] width 145 height 16
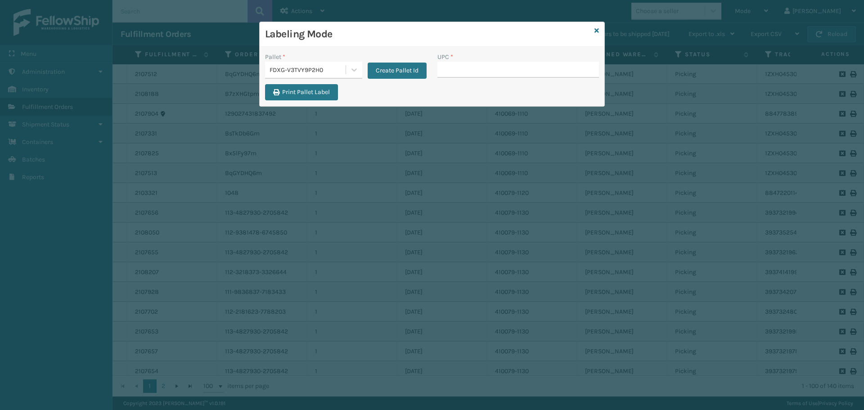
click at [599, 33] on div "Labeling Mode" at bounding box center [432, 34] width 345 height 25
click at [594, 30] on icon at bounding box center [596, 30] width 4 height 6
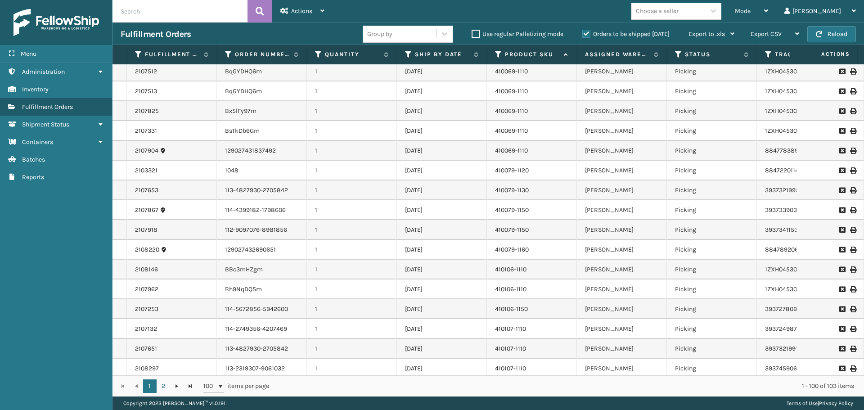
scroll to position [0, 0]
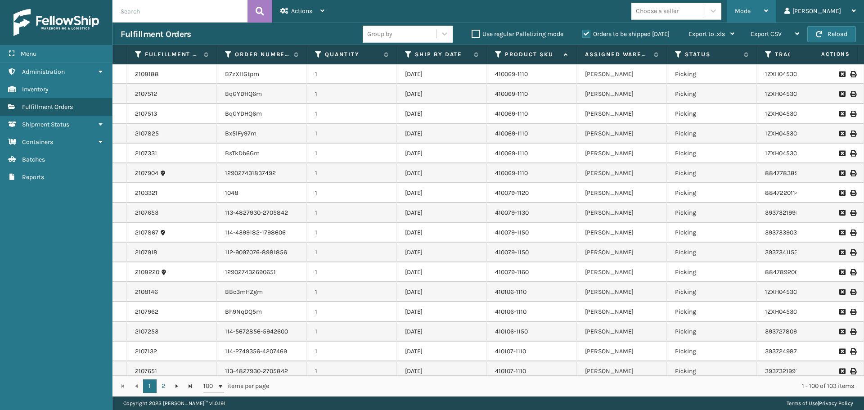
click at [768, 12] on div "Mode" at bounding box center [751, 11] width 33 height 22
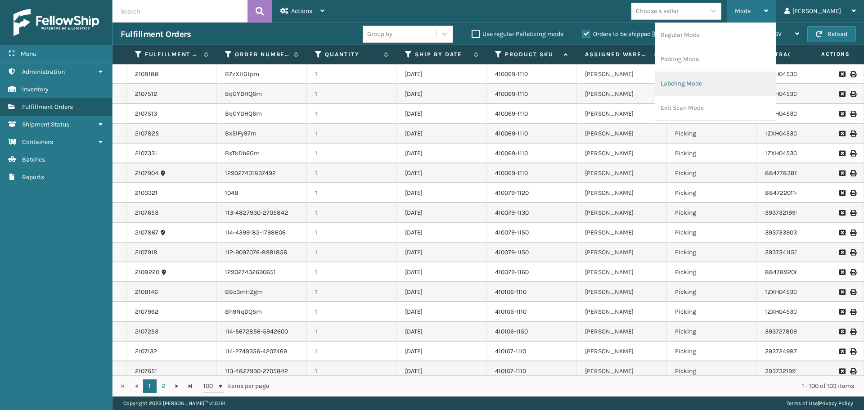
click at [735, 89] on li "Labeling Mode" at bounding box center [715, 84] width 121 height 24
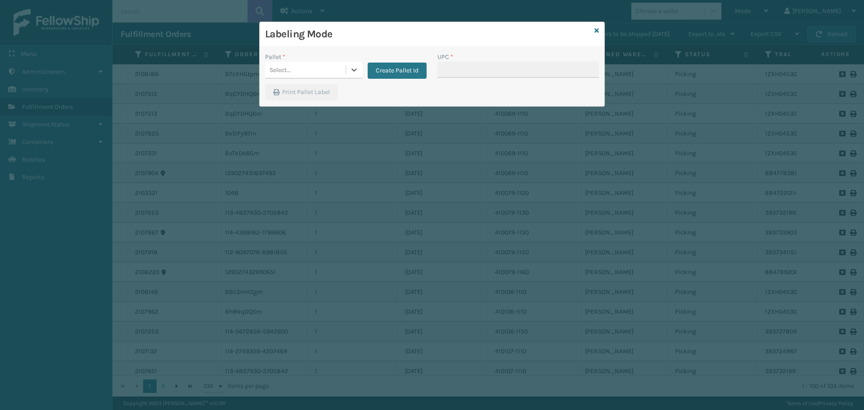
click at [340, 72] on div "Select..." at bounding box center [305, 70] width 81 height 15
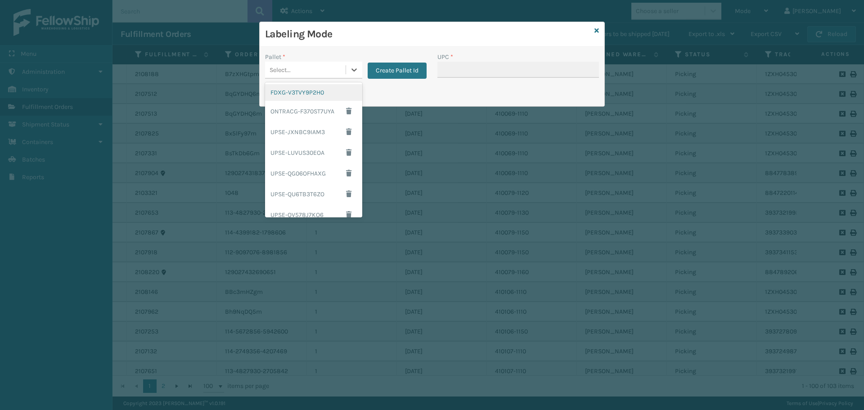
click at [331, 94] on div "FDXG-V3TVY9P2H0" at bounding box center [313, 92] width 97 height 17
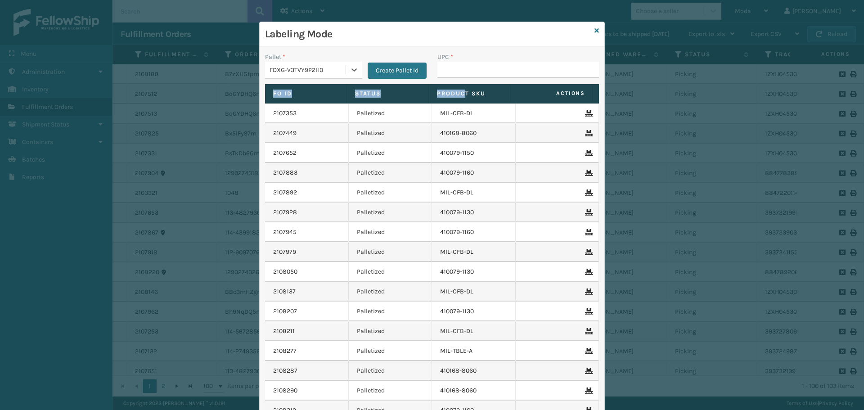
click at [460, 81] on div "Pallet * option FDXG-V3TVY9P2H0, selected. 0 results available. Select is focus…" at bounding box center [432, 258] width 345 height 422
click at [461, 68] on input "UPC *" at bounding box center [518, 70] width 162 height 16
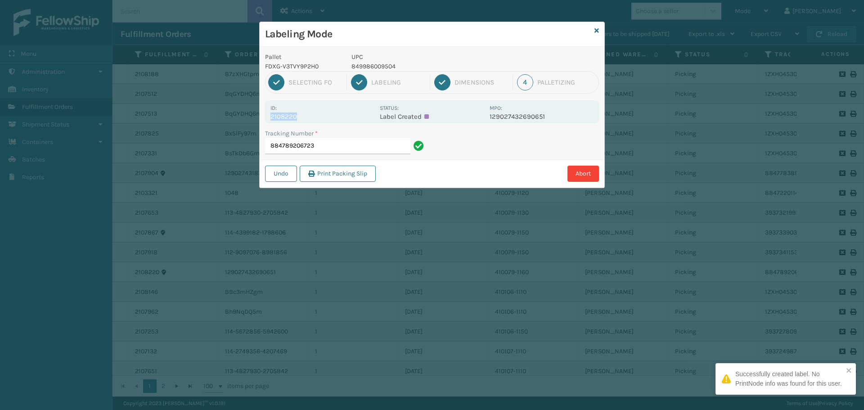
drag, startPoint x: 296, startPoint y: 117, endPoint x: 247, endPoint y: 117, distance: 49.5
click at [247, 117] on div "Labeling Mode Pallet FDXG-V3TVY9P2H0 UPC 849986009504 1 Selecting FO 2 Labeling…" at bounding box center [432, 205] width 864 height 410
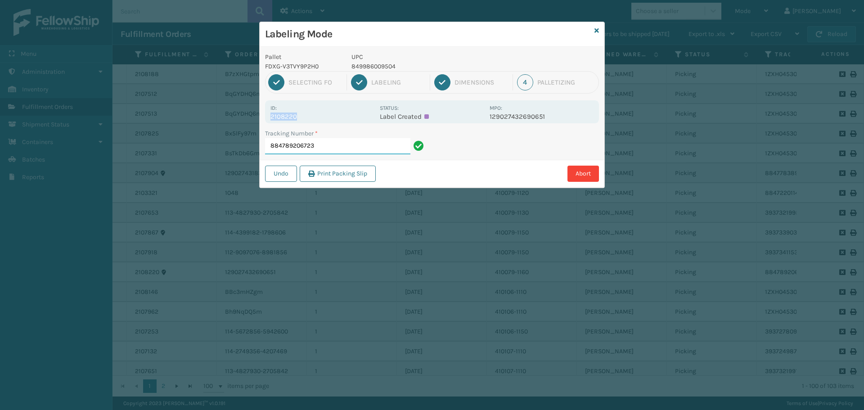
click at [339, 144] on input "884789206723" at bounding box center [337, 146] width 145 height 16
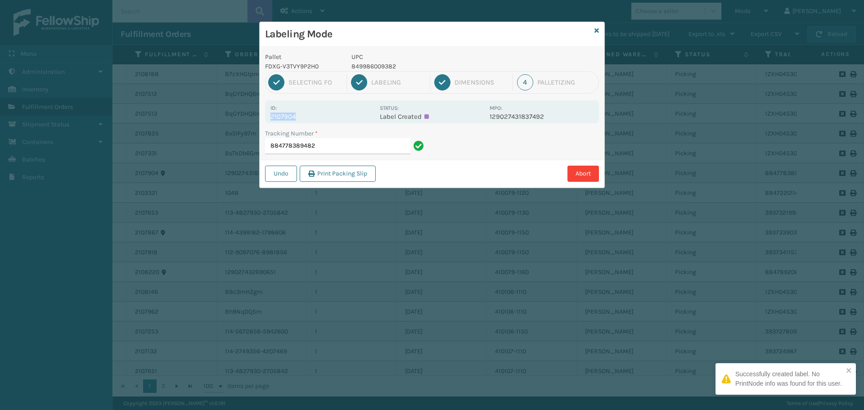
drag, startPoint x: 295, startPoint y: 117, endPoint x: 262, endPoint y: 114, distance: 33.0
click at [262, 114] on div "Pallet FDXG-V3TVY9P2H0 UPC 849986009382 1 Selecting FO 2 Labeling 3 Dimensions …" at bounding box center [432, 117] width 345 height 141
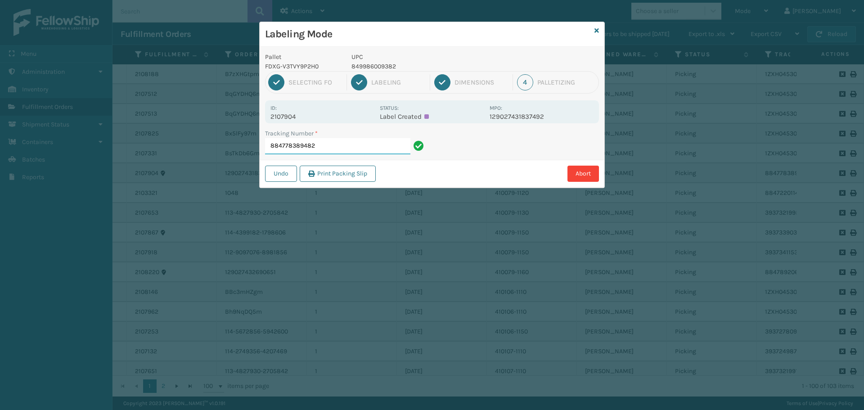
click at [348, 152] on input "884778389482" at bounding box center [337, 146] width 145 height 16
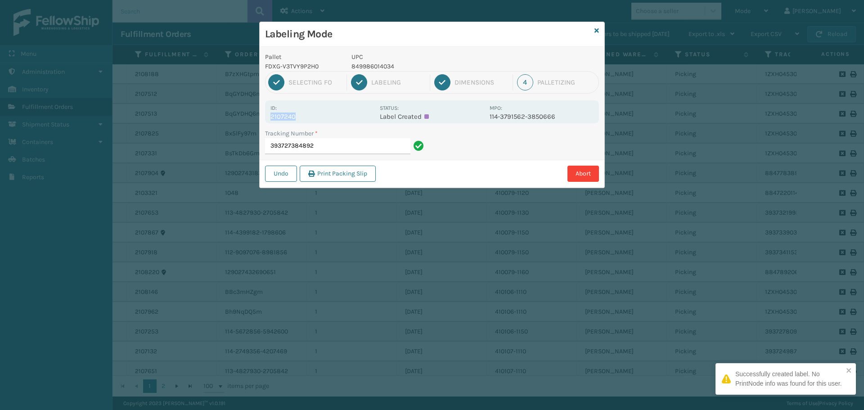
drag, startPoint x: 294, startPoint y: 118, endPoint x: 262, endPoint y: 119, distance: 32.0
click at [262, 119] on div "Pallet FDXG-V3TVY9P2H0 UPC 849986014034 1 Selecting FO 2 Labeling 3 Dimensions …" at bounding box center [432, 117] width 345 height 141
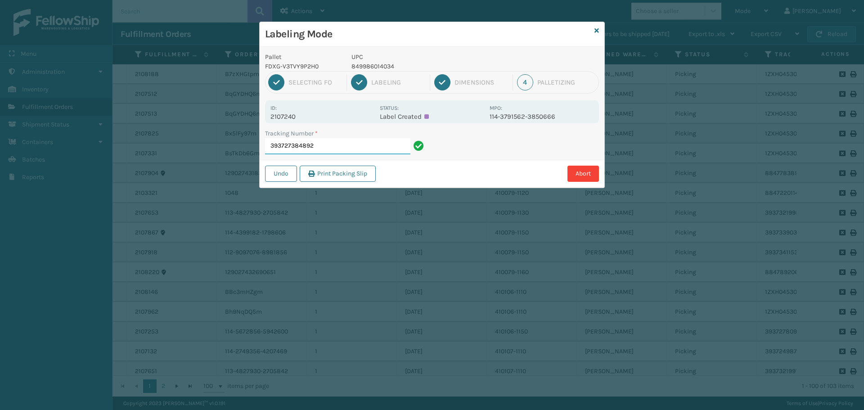
click at [347, 149] on input "393727384892" at bounding box center [337, 146] width 145 height 16
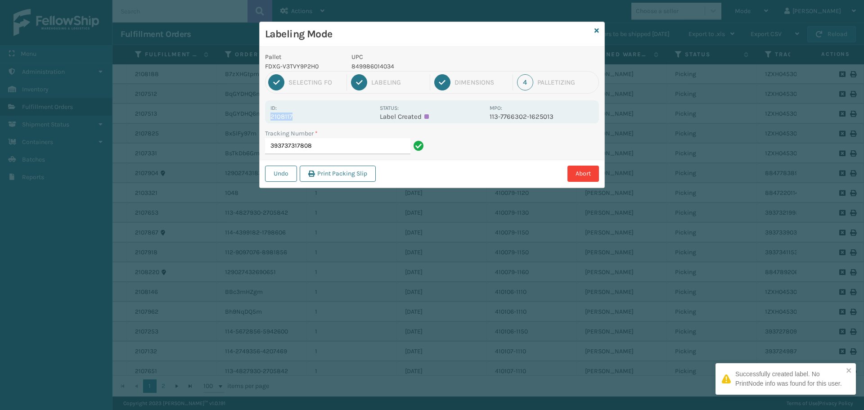
drag, startPoint x: 292, startPoint y: 115, endPoint x: 254, endPoint y: 120, distance: 39.0
click at [254, 120] on div "Labeling Mode Pallet FDXG-V3TVY9P2H0 UPC 849986014034 1 Selecting FO 2 Labeling…" at bounding box center [432, 205] width 864 height 410
click at [330, 147] on input "393737317808" at bounding box center [337, 146] width 145 height 16
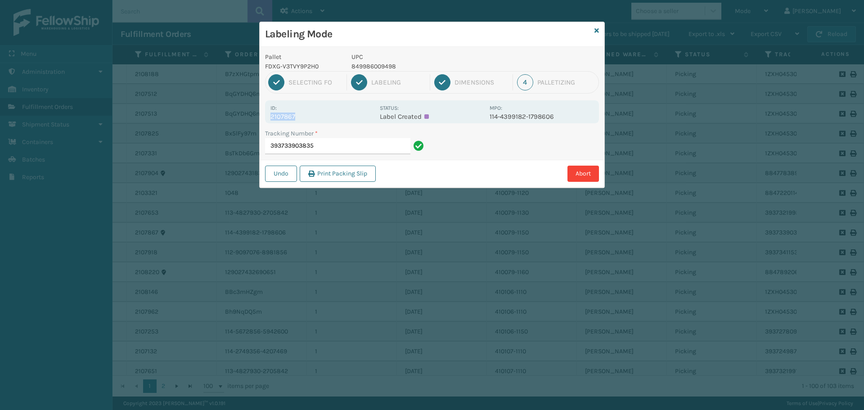
drag, startPoint x: 293, startPoint y: 117, endPoint x: 263, endPoint y: 123, distance: 30.9
click at [263, 123] on div "Pallet FDXG-V3TVY9P2H0 UPC 849986009498 1 Selecting FO 2 Labeling 3 Dimensions …" at bounding box center [432, 117] width 345 height 141
click at [310, 109] on div "Id: 2107867" at bounding box center [322, 112] width 104 height 18
drag, startPoint x: 295, startPoint y: 115, endPoint x: 267, endPoint y: 117, distance: 27.9
click at [267, 117] on div "Id: 2107867 Status: Label Created MPO: 114-4399182-1798606" at bounding box center [432, 111] width 334 height 23
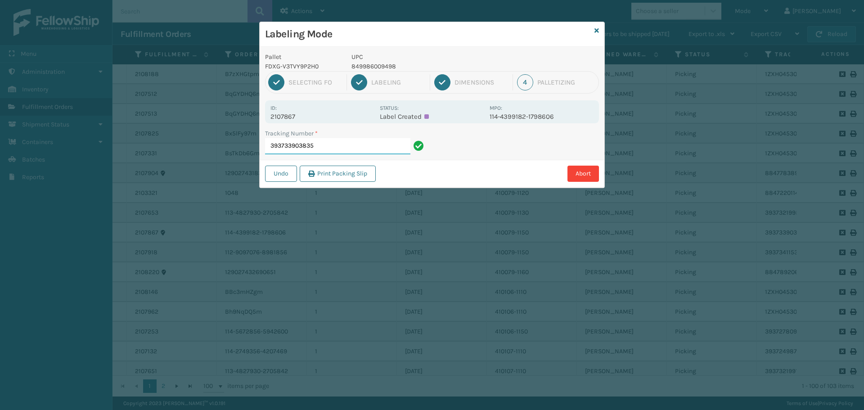
click at [324, 144] on input "393733903835" at bounding box center [337, 146] width 145 height 16
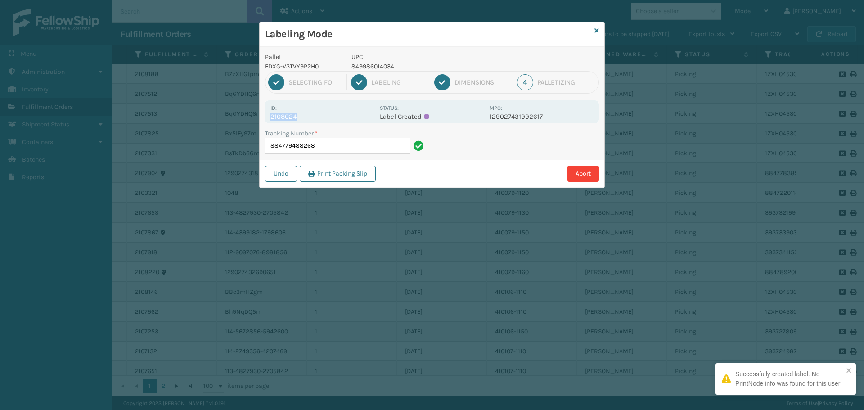
drag, startPoint x: 296, startPoint y: 115, endPoint x: 257, endPoint y: 117, distance: 38.8
click at [257, 117] on div "Labeling Mode Pallet FDXG-V3TVY9P2H0 UPC 849986014034 1 Selecting FO 2 Labeling…" at bounding box center [432, 205] width 864 height 410
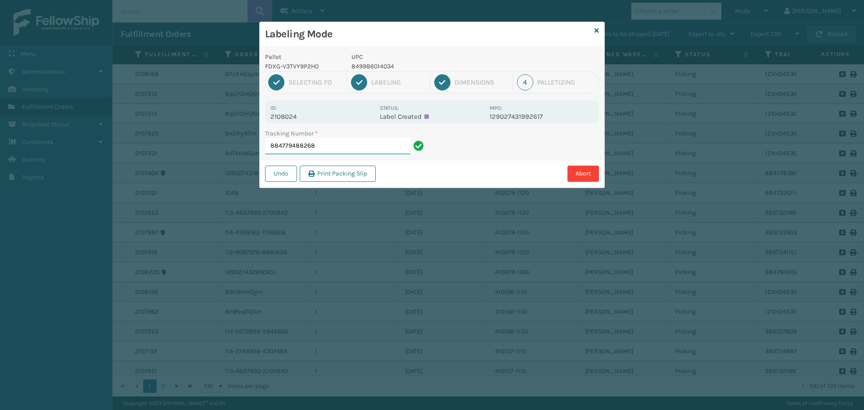
click at [361, 143] on input "884779488268" at bounding box center [337, 146] width 145 height 16
drag, startPoint x: 296, startPoint y: 117, endPoint x: 267, endPoint y: 116, distance: 29.3
click at [267, 116] on div "Id: 2107253 Status: Label Created MPO: 114-5672856-5942600" at bounding box center [432, 111] width 334 height 23
click at [334, 142] on input "393727809662" at bounding box center [337, 146] width 145 height 16
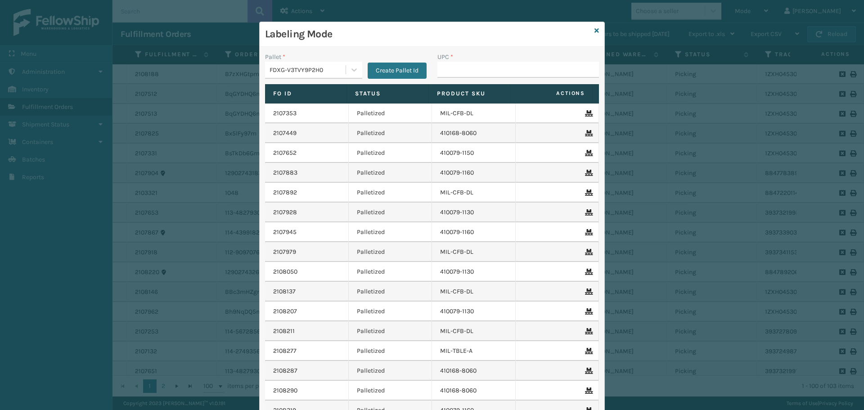
click at [315, 70] on div "FDXG-V3TVY9P2H0" at bounding box center [308, 69] width 77 height 9
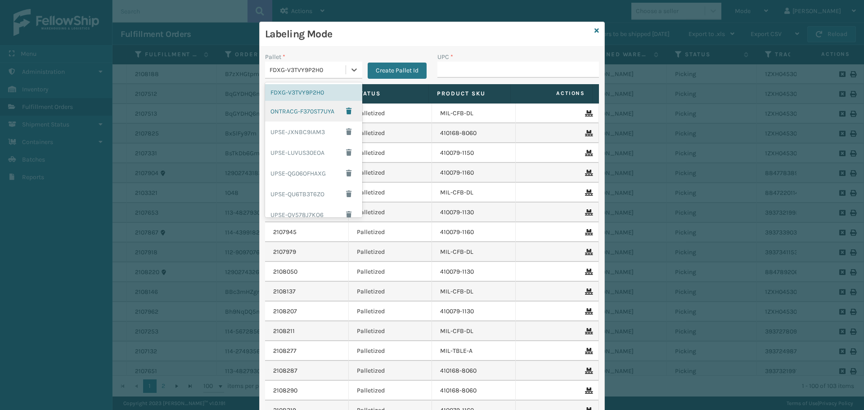
click at [297, 110] on div "ONTRACG-F370ST7UYA" at bounding box center [313, 111] width 97 height 21
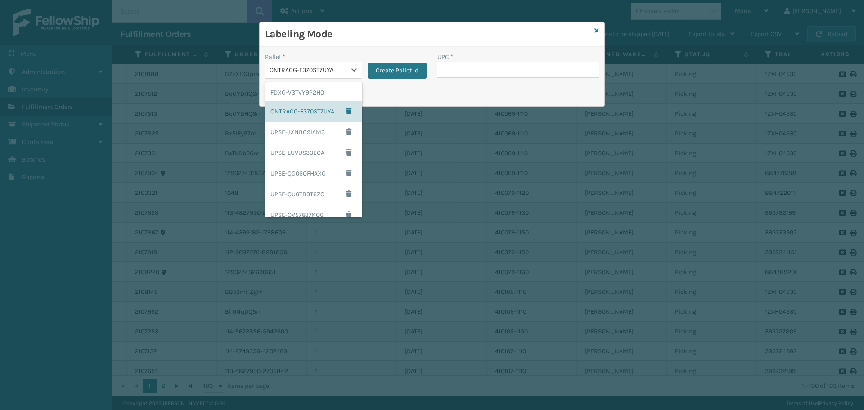
click at [310, 72] on div "ONTRACG-F370ST7UYA" at bounding box center [308, 69] width 77 height 9
click at [312, 92] on div "FDXG-V3TVY9P2H0" at bounding box center [313, 92] width 97 height 17
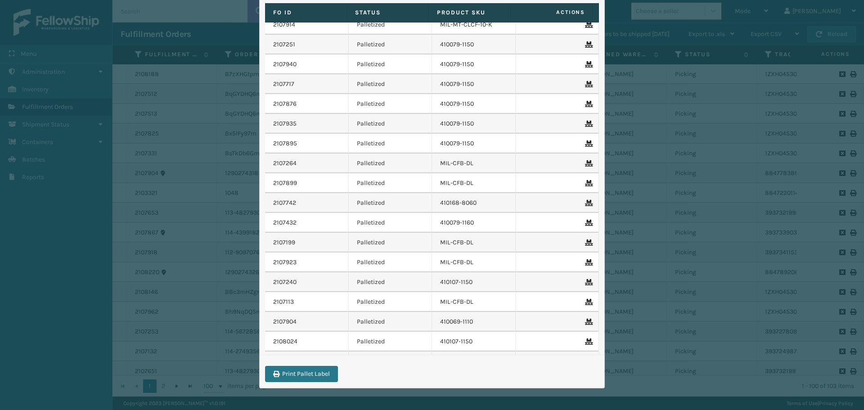
scroll to position [579, 0]
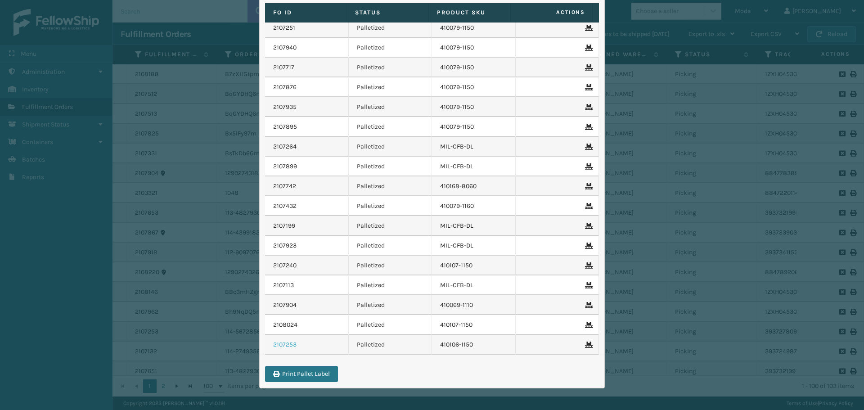
click at [288, 345] on link "2107253" at bounding box center [284, 344] width 23 height 9
